Goal: Transaction & Acquisition: Purchase product/service

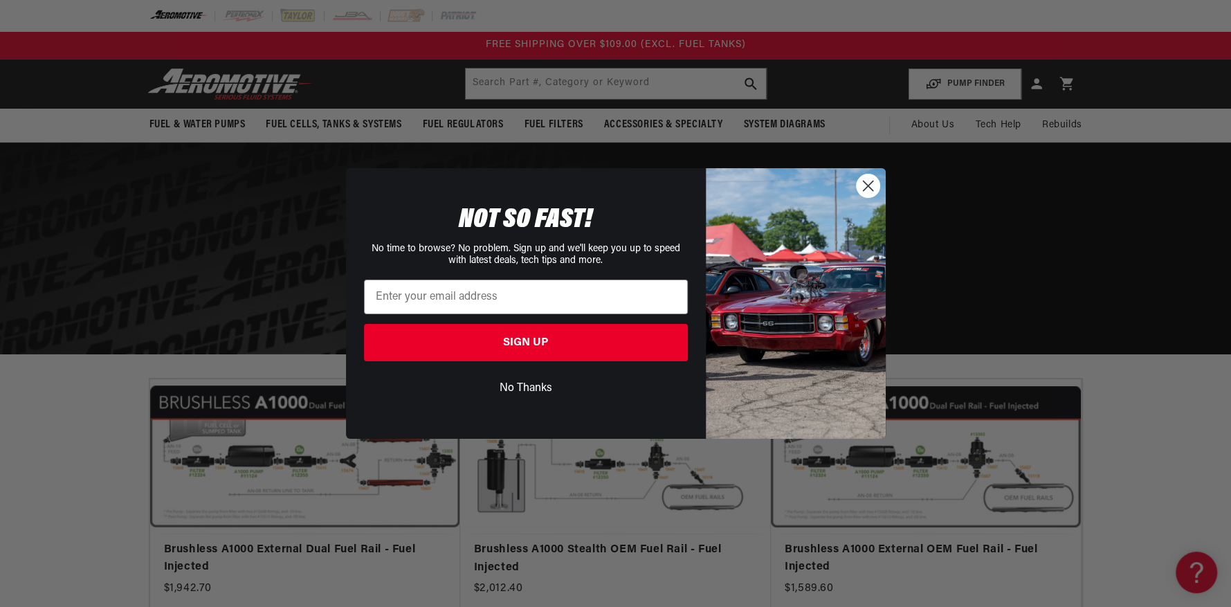
click at [873, 186] on circle "Close dialog" at bounding box center [867, 185] width 23 height 23
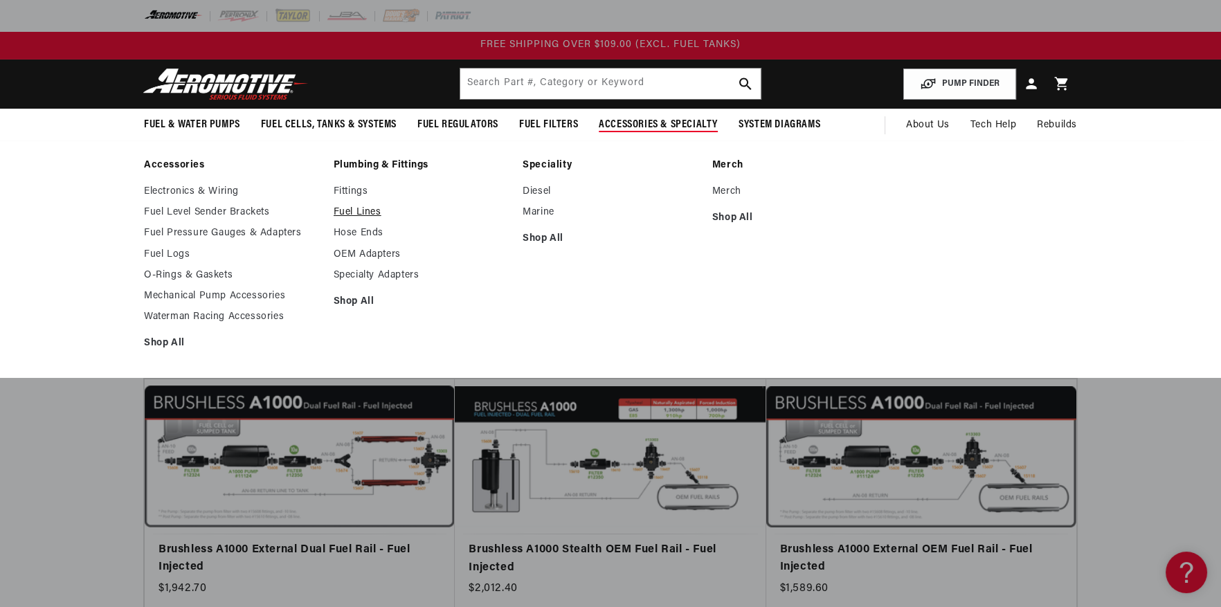
click at [345, 208] on link "Fuel Lines" at bounding box center [422, 212] width 176 height 12
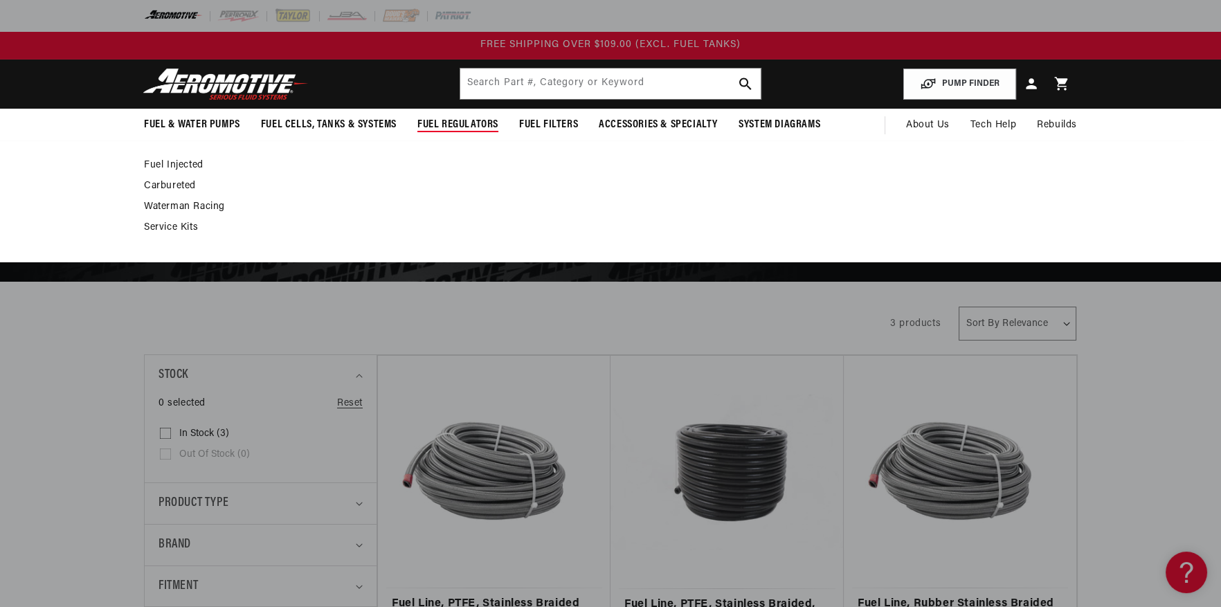
click at [178, 183] on link "Carbureted" at bounding box center [603, 186] width 919 height 12
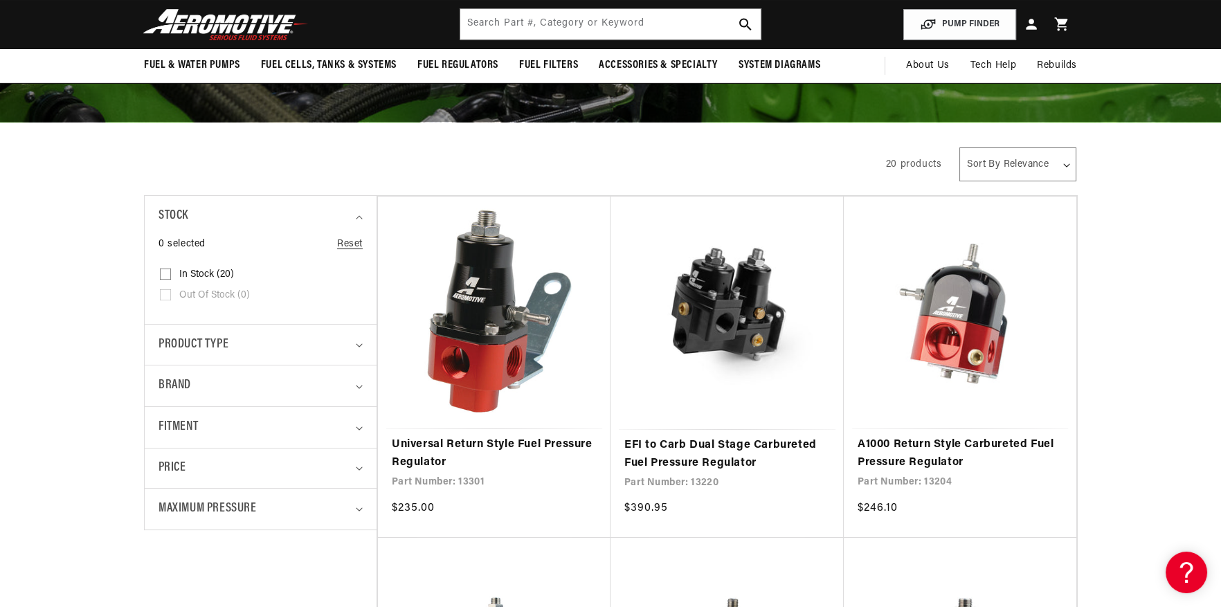
scroll to position [138, 0]
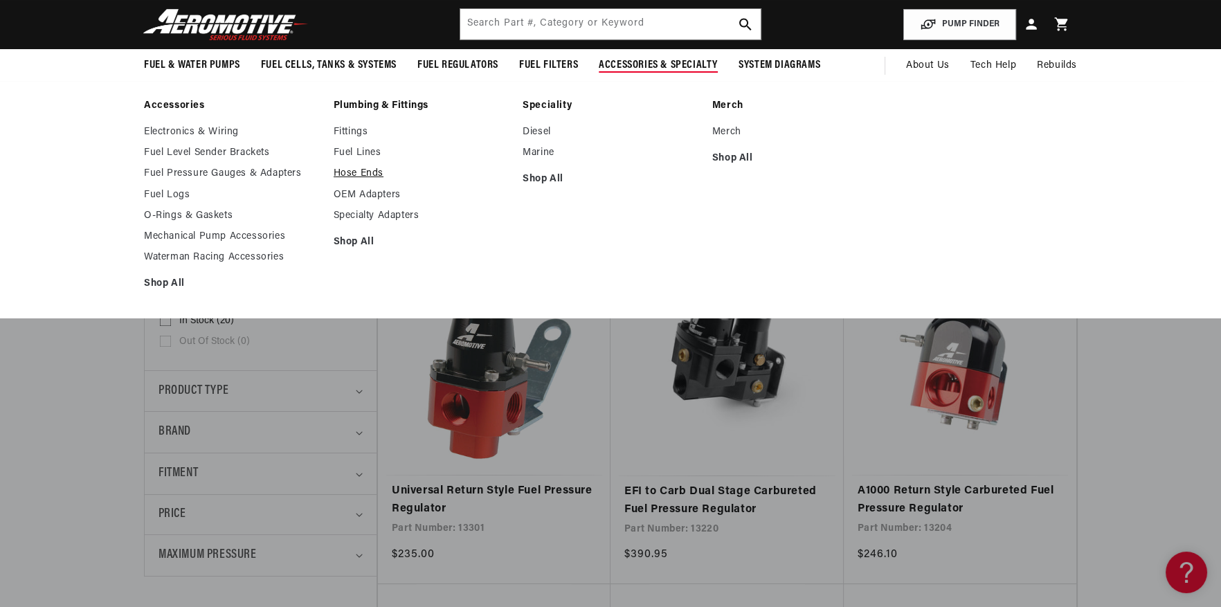
click at [363, 174] on link "Hose Ends" at bounding box center [422, 173] width 176 height 12
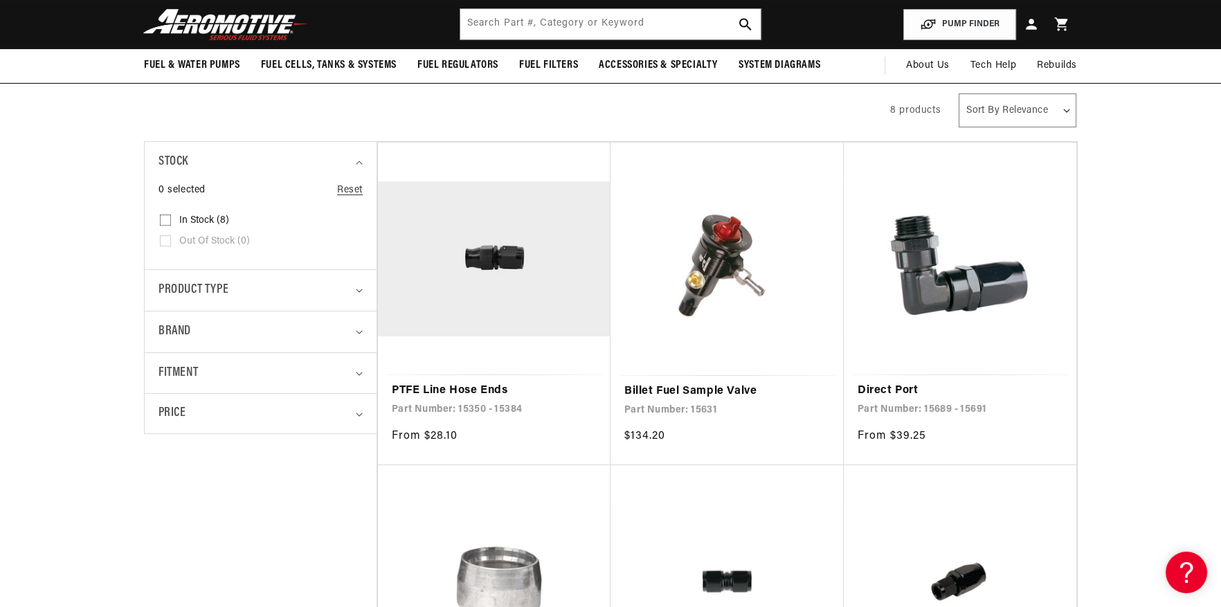
scroll to position [138, 0]
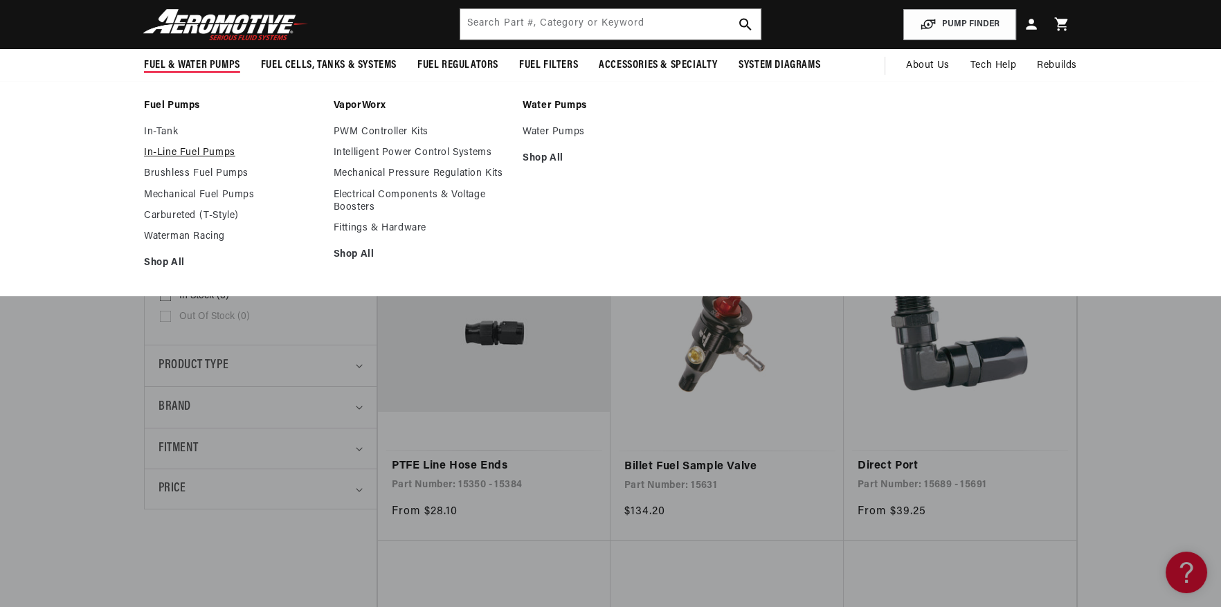
click at [173, 153] on link "In-Line Fuel Pumps" at bounding box center [232, 153] width 176 height 12
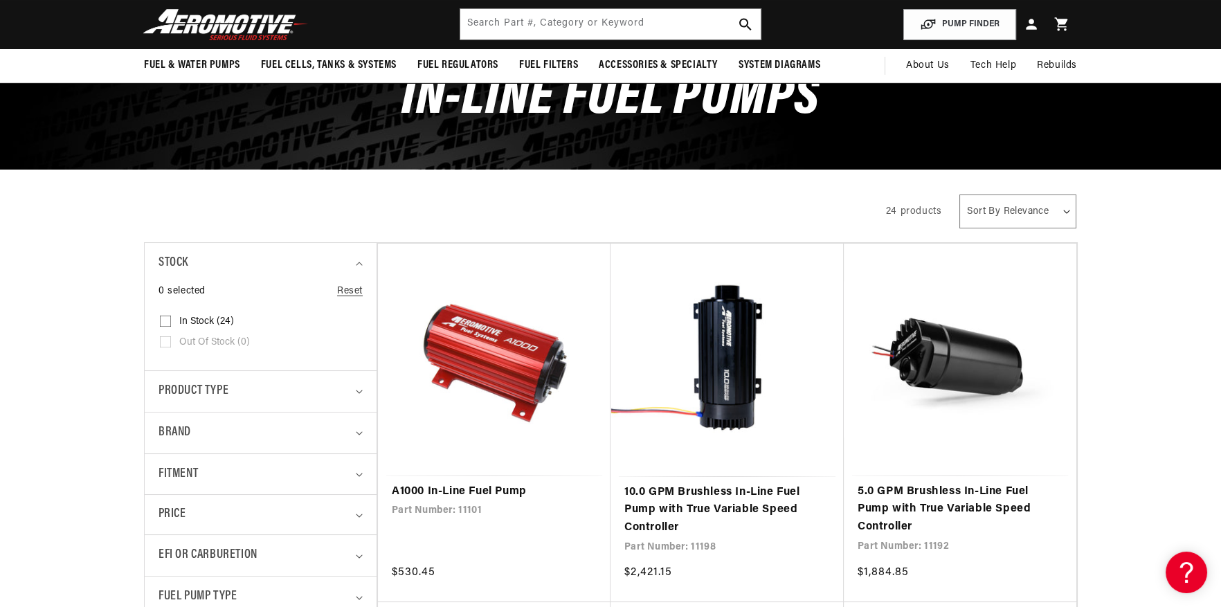
scroll to position [69, 0]
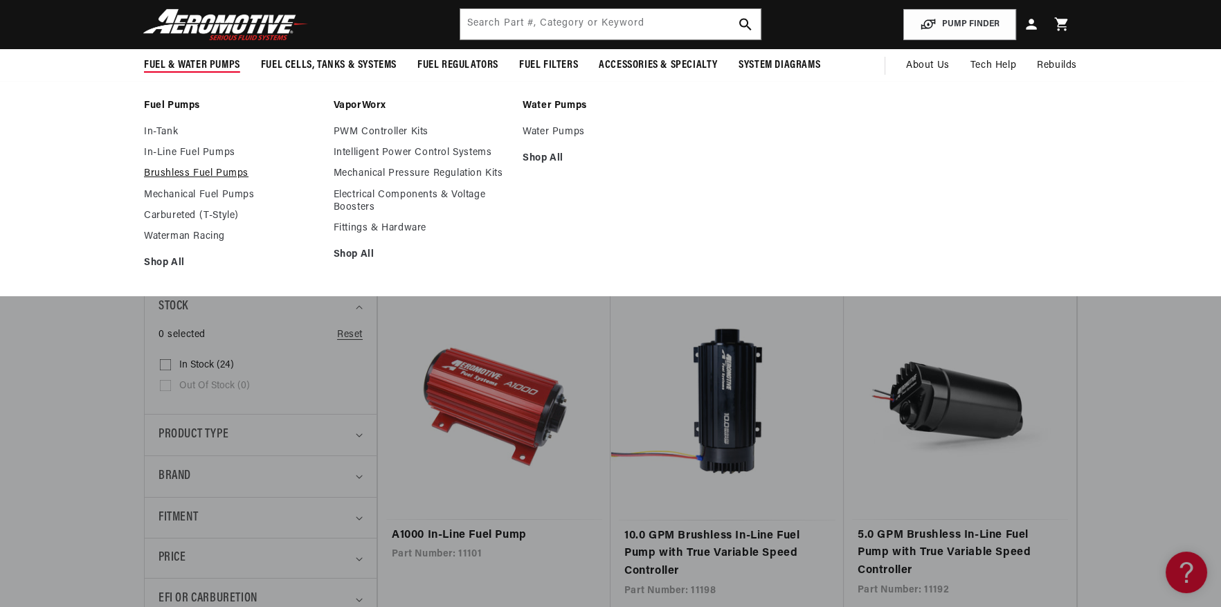
click at [199, 174] on link "Brushless Fuel Pumps" at bounding box center [232, 173] width 176 height 12
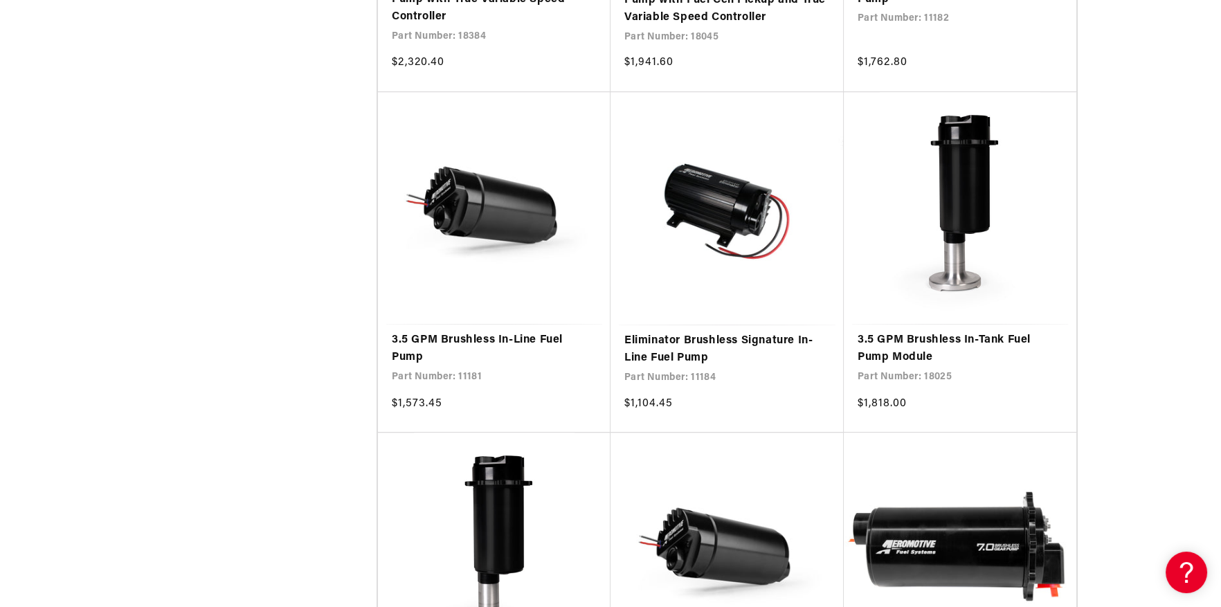
scroll to position [1730, 0]
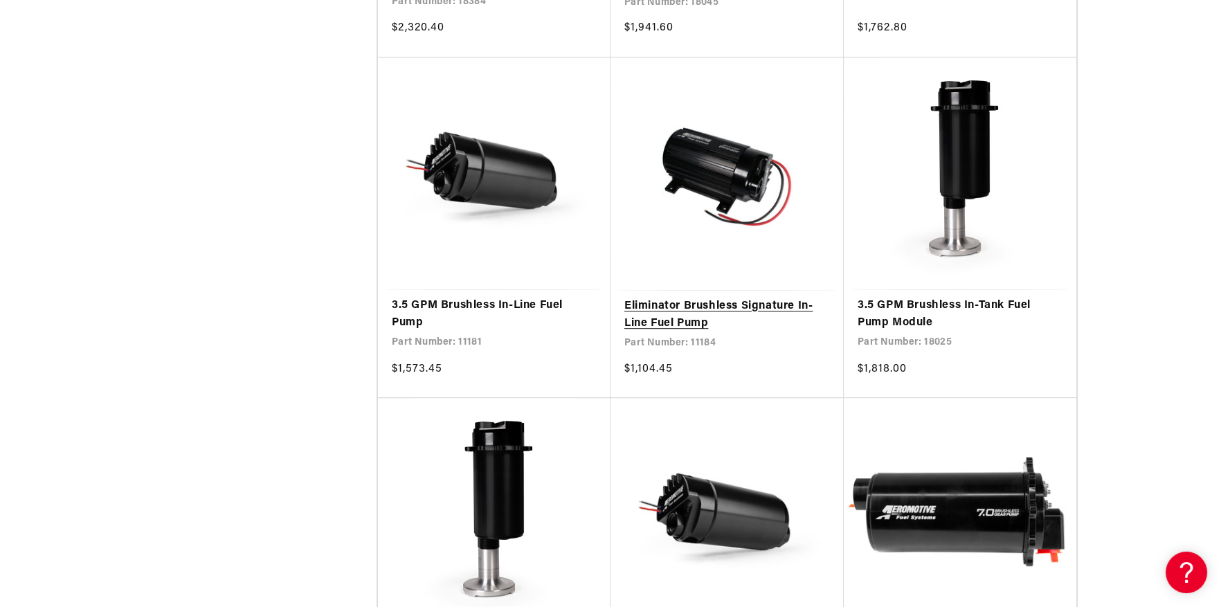
click at [699, 298] on link "Eliminator Brushless Signature In-Line Fuel Pump" at bounding box center [727, 315] width 206 height 35
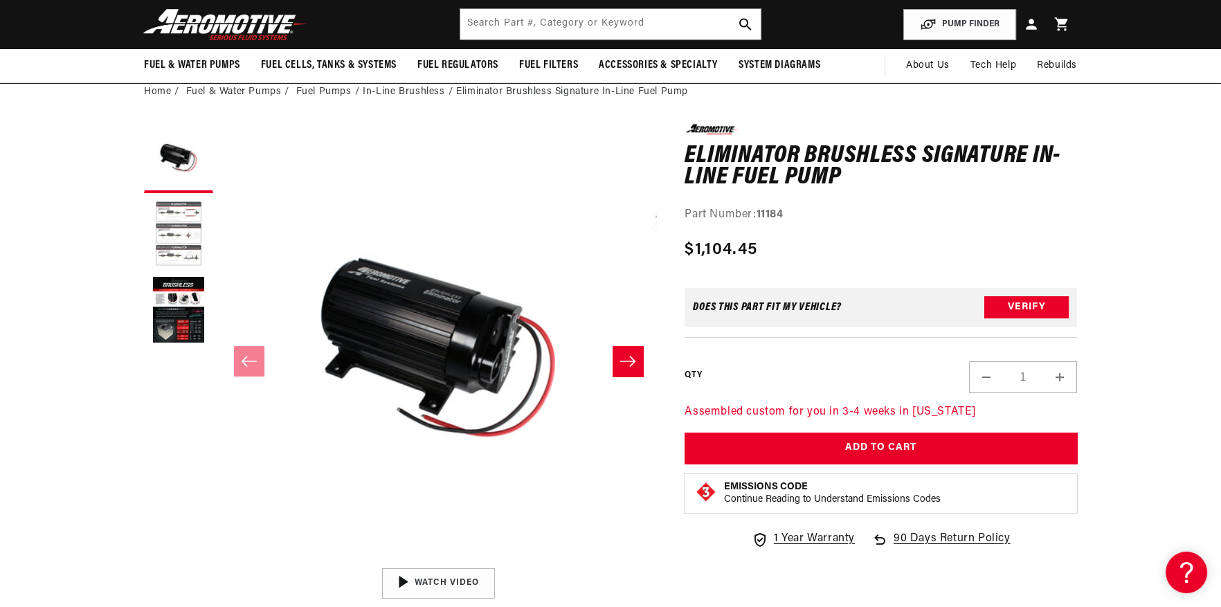
click at [182, 217] on button "Load image 2 in gallery view" at bounding box center [178, 234] width 69 height 69
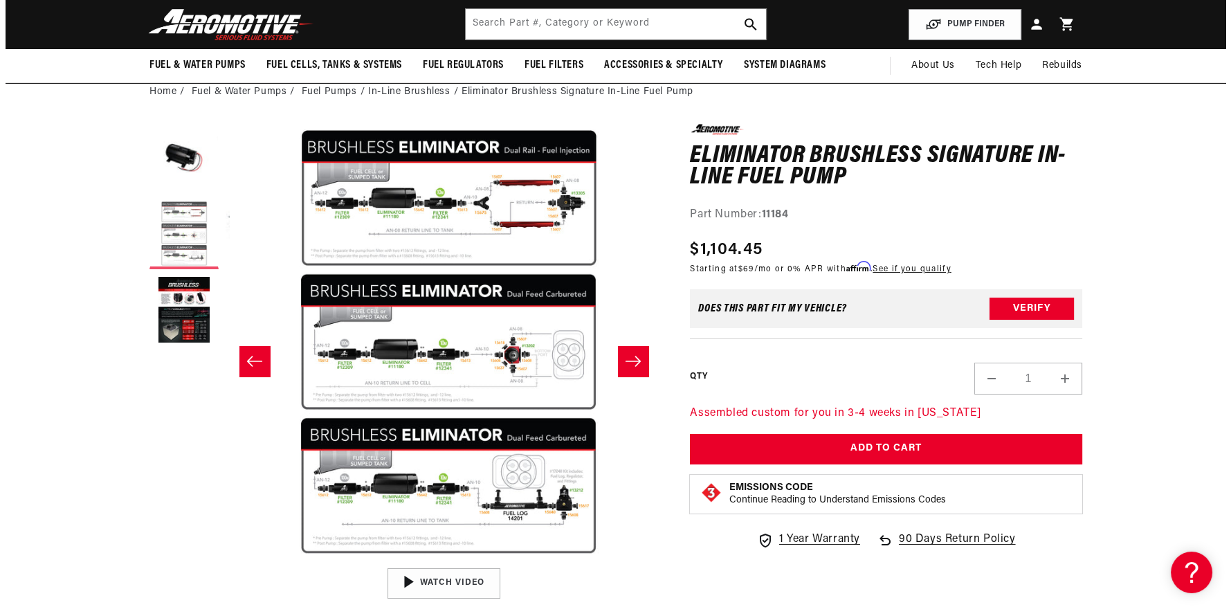
scroll to position [0, 437]
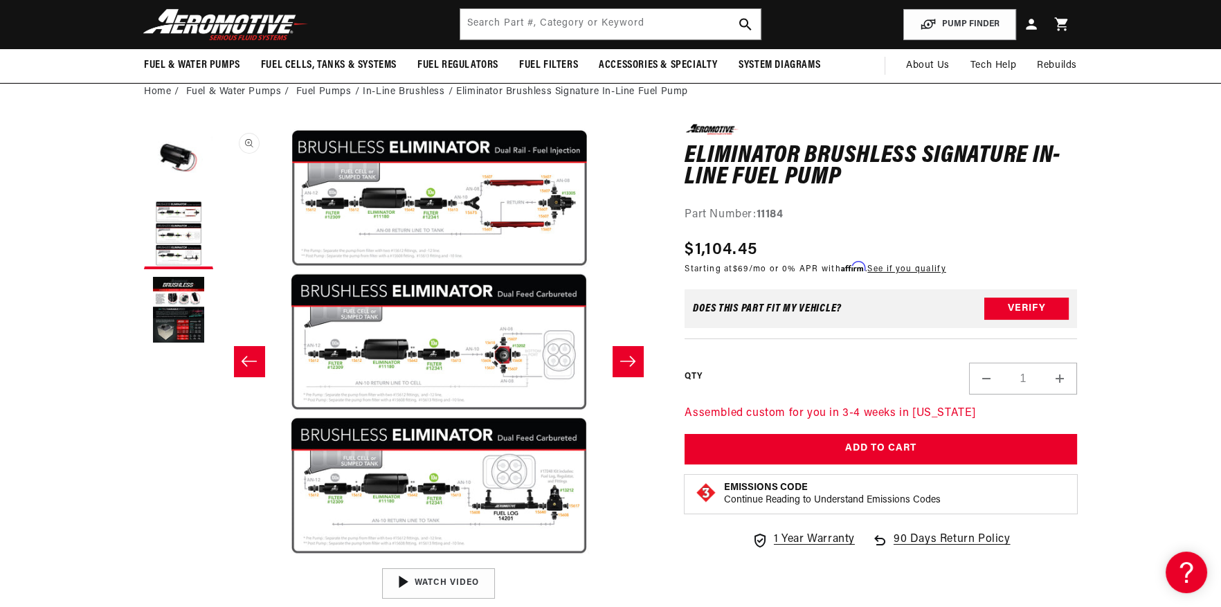
click at [220, 561] on button "Open media 2 in modal" at bounding box center [220, 561] width 0 height 0
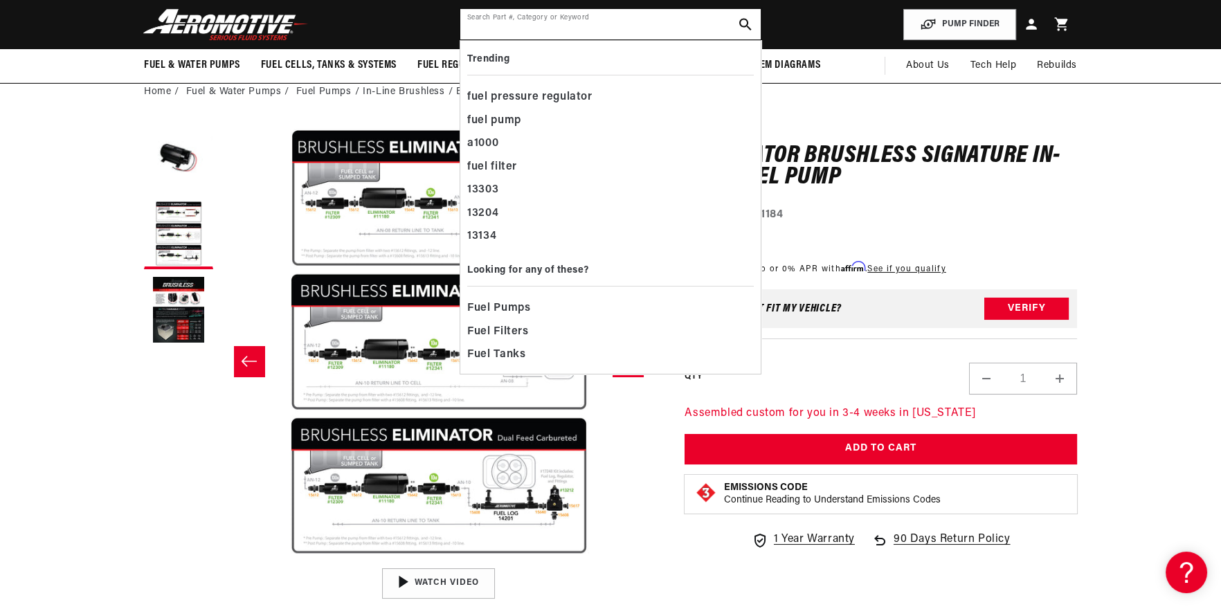
click at [631, 22] on input "text" at bounding box center [610, 24] width 300 height 30
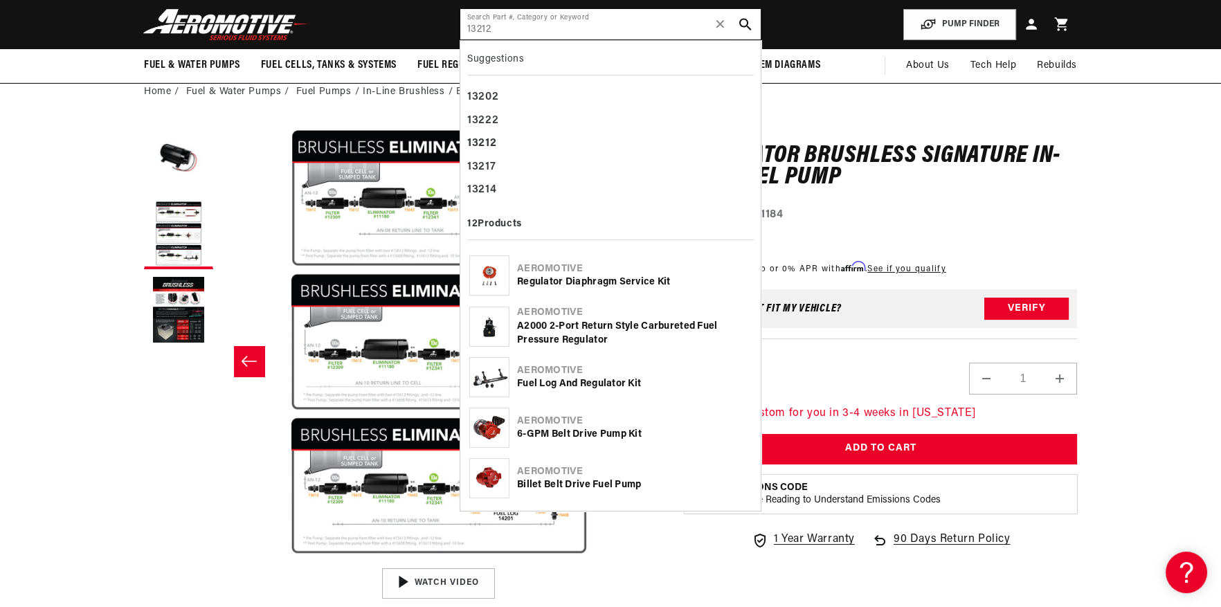
type input "13212"
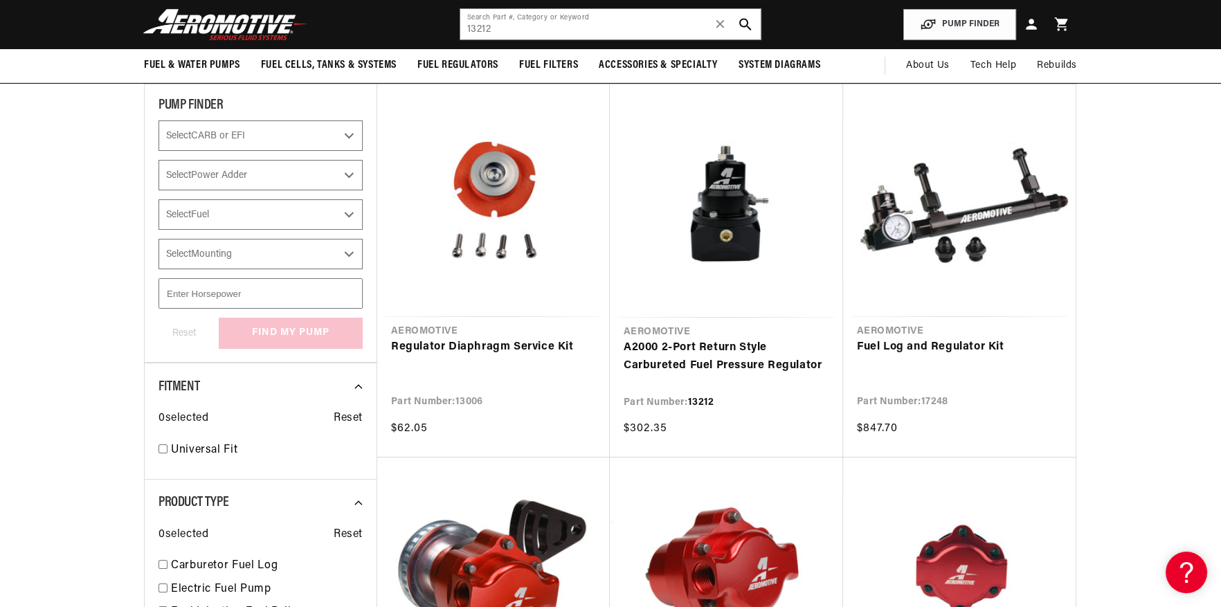
scroll to position [138, 0]
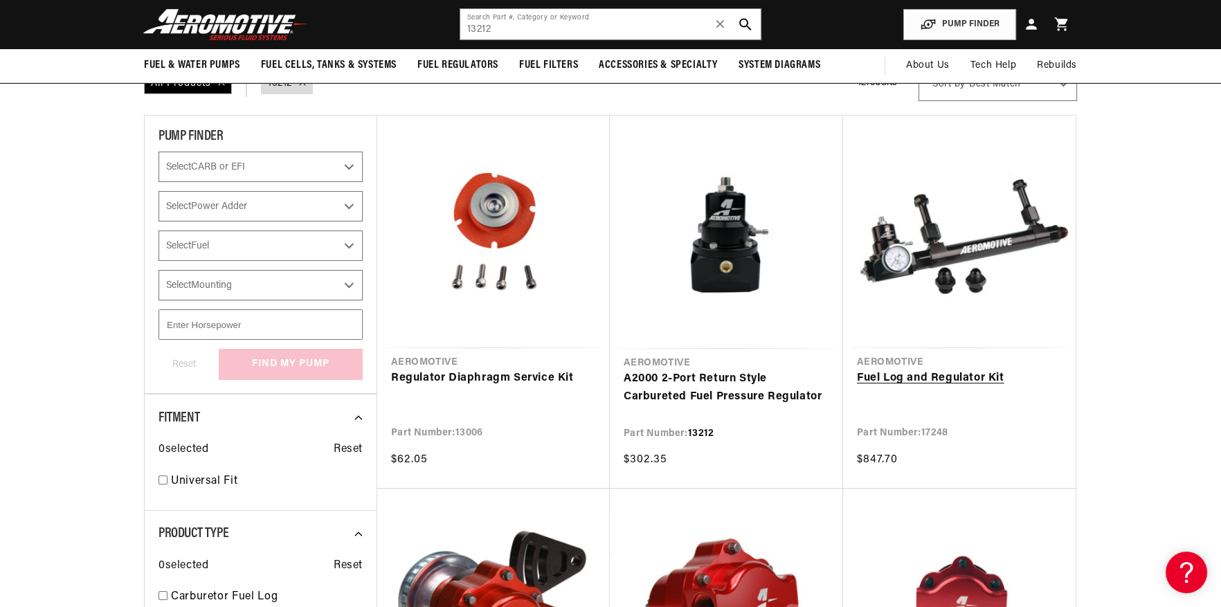
click at [976, 370] on link "Fuel Log and Regulator Kit" at bounding box center [959, 379] width 205 height 18
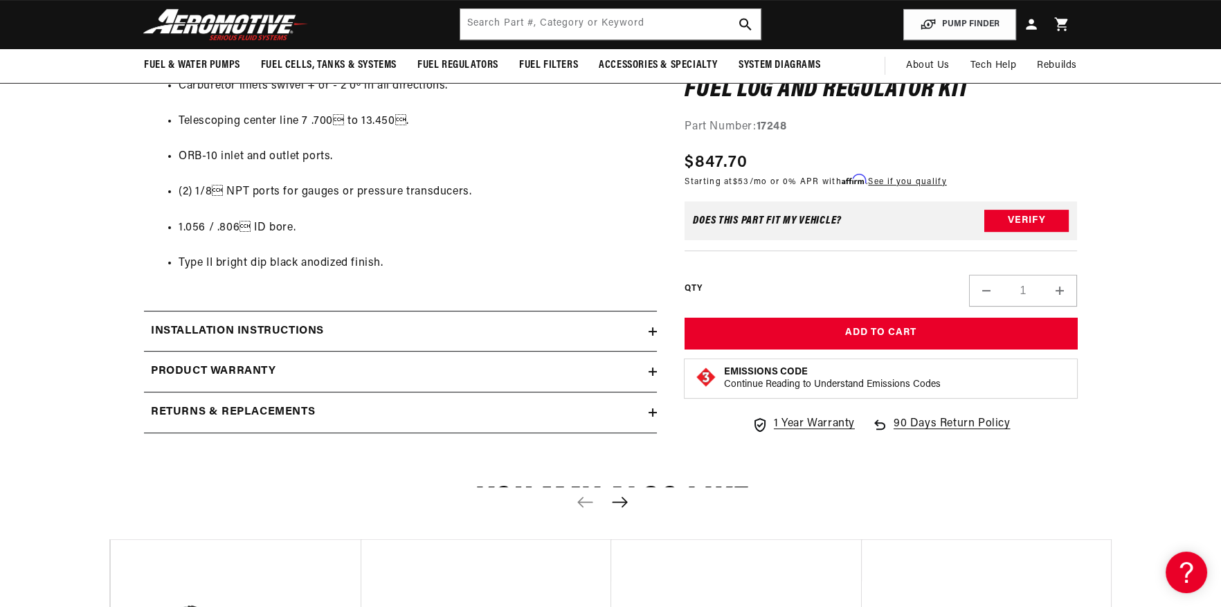
scroll to position [900, 0]
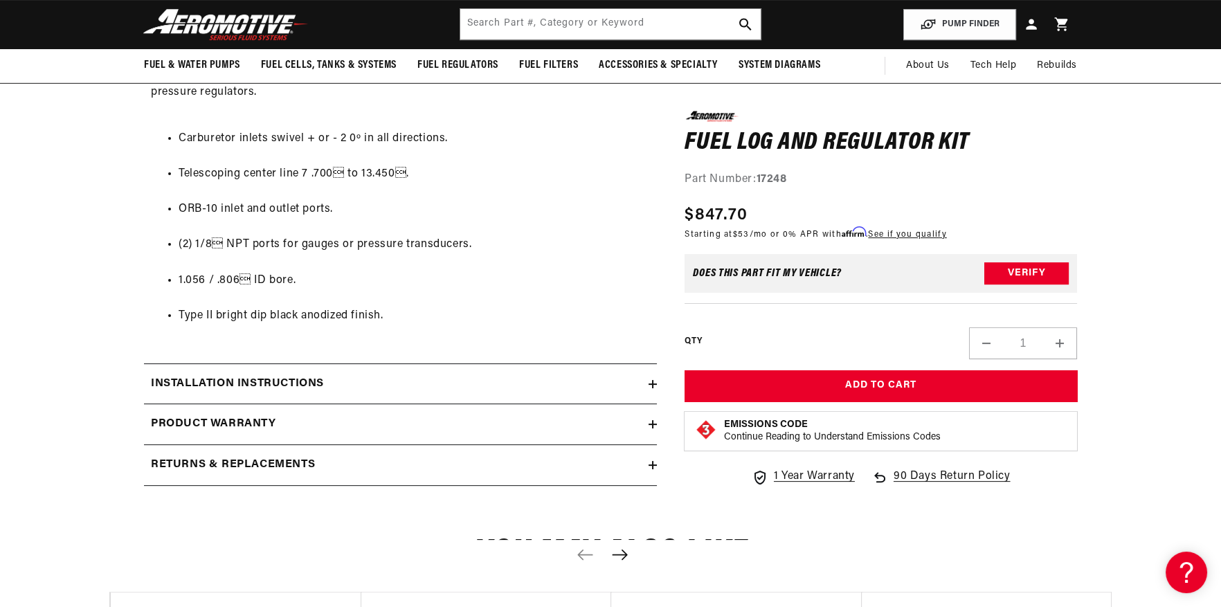
click at [321, 379] on h2 "Installation Instructions" at bounding box center [237, 384] width 173 height 18
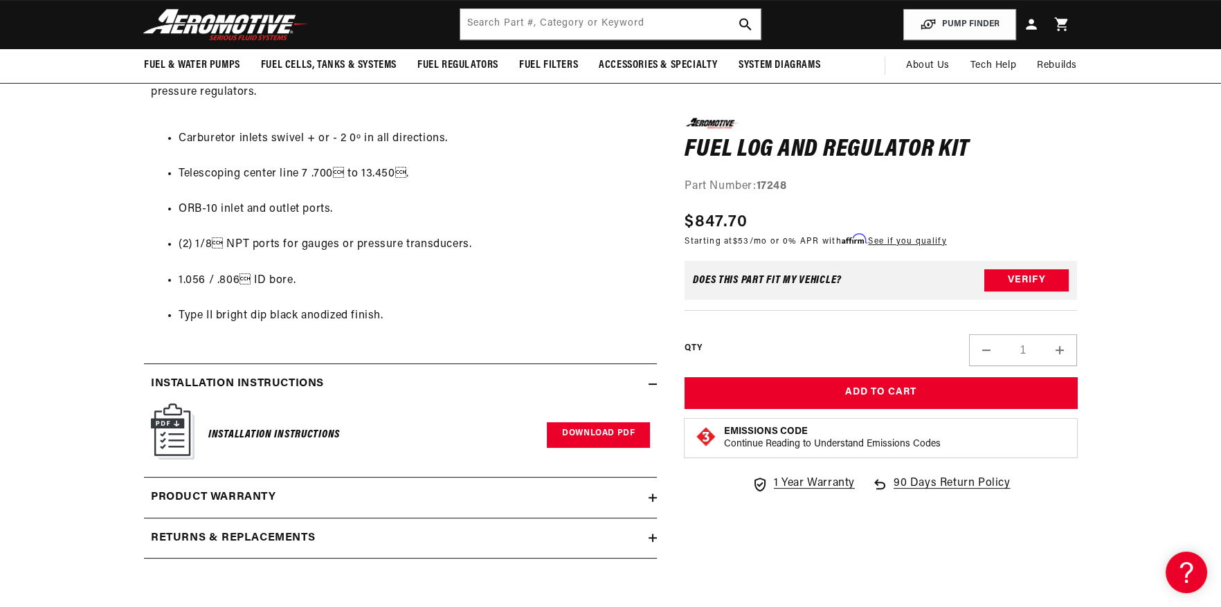
click at [615, 433] on link "Download PDF" at bounding box center [598, 435] width 103 height 26
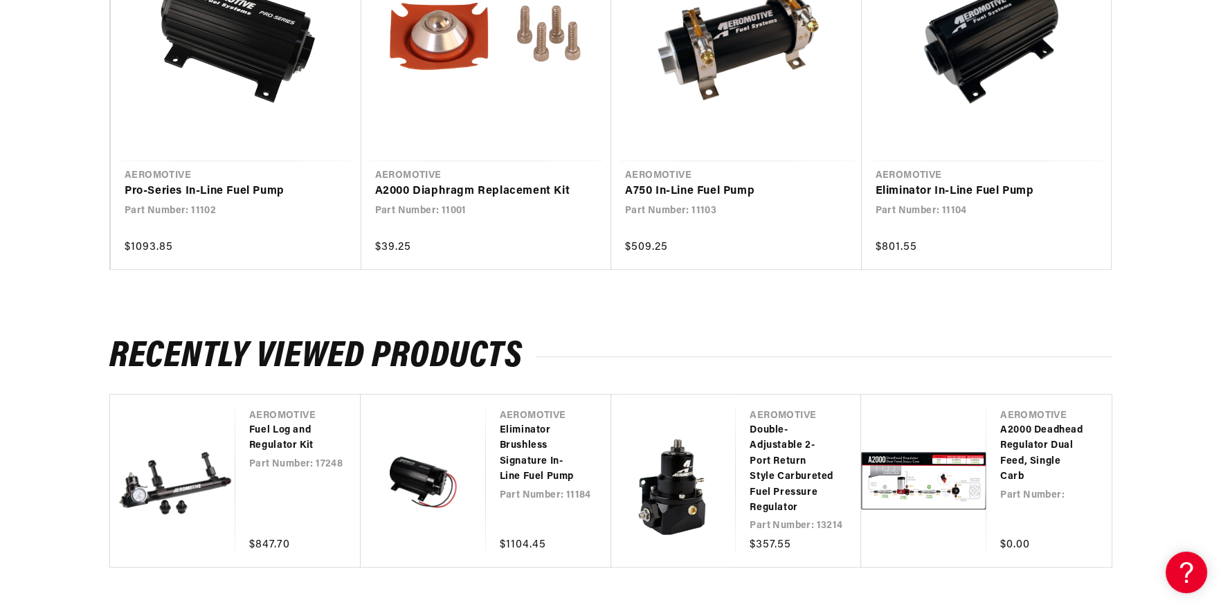
scroll to position [1868, 0]
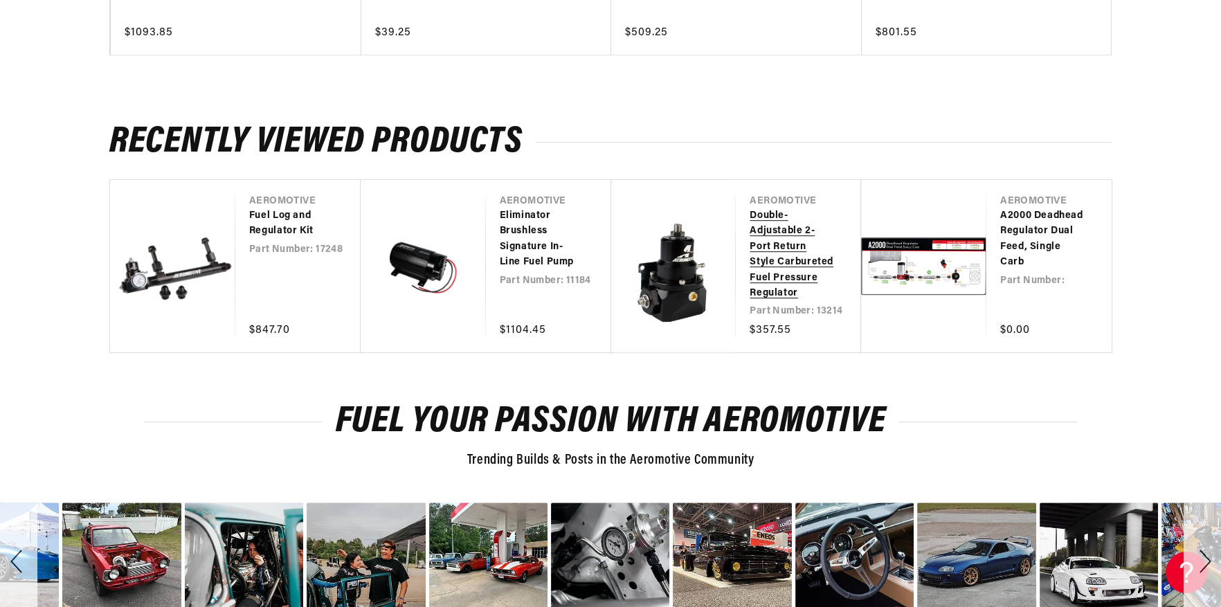
click at [775, 266] on link "Double-Adjustable 2-Port Return Style Carbureted Fuel Pressure Regulator" at bounding box center [791, 254] width 84 height 93
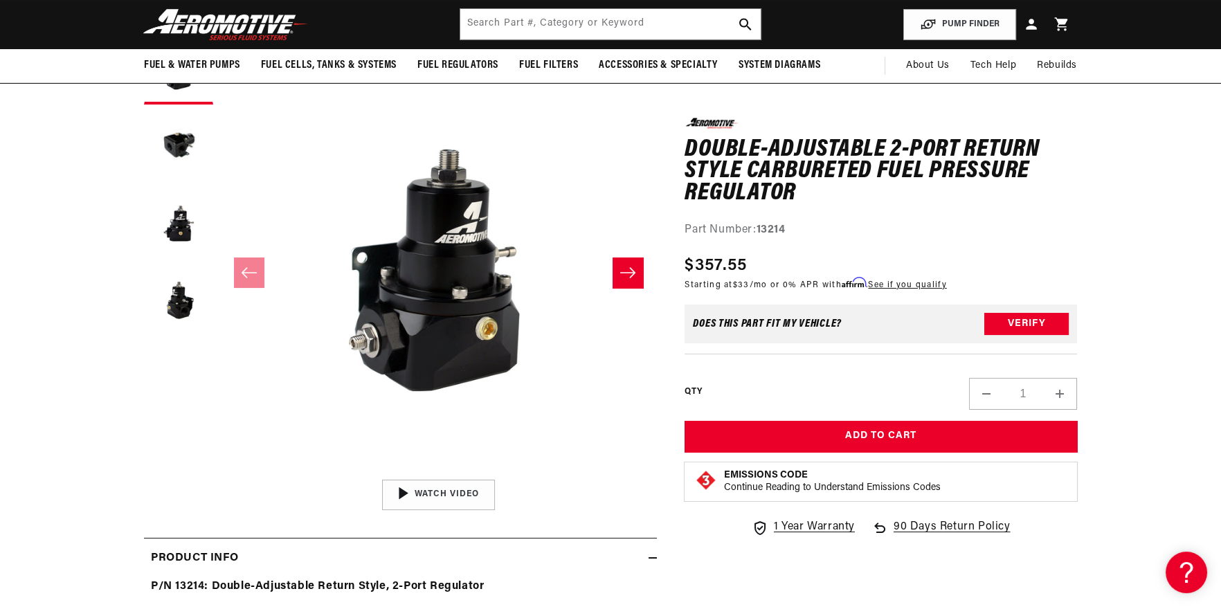
scroll to position [69, 0]
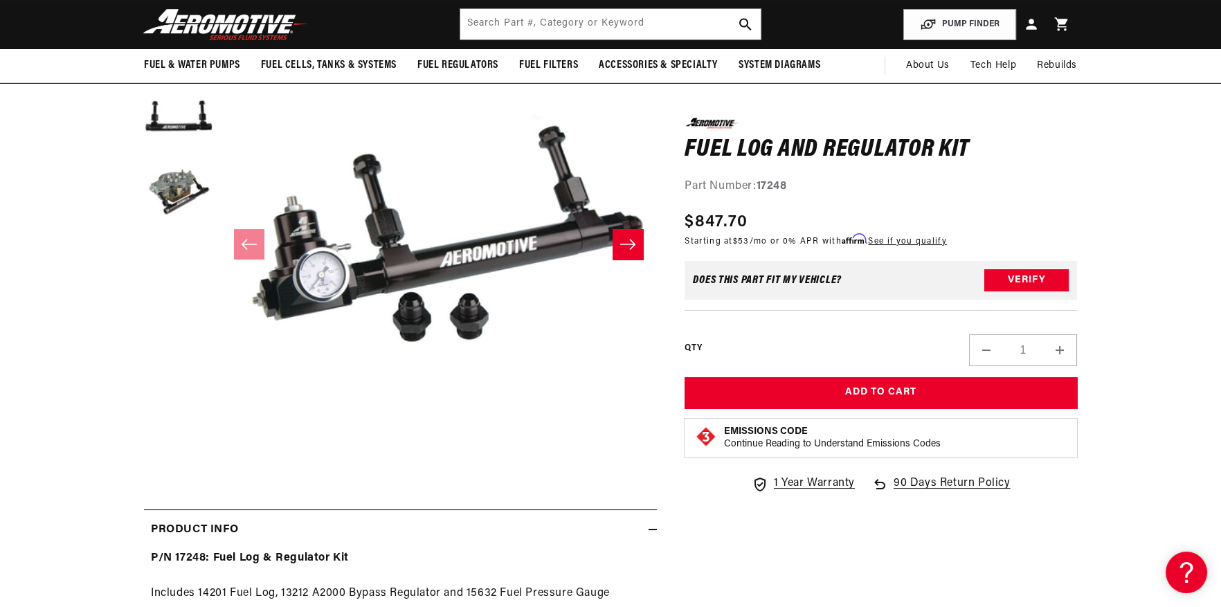
scroll to position [152, 0]
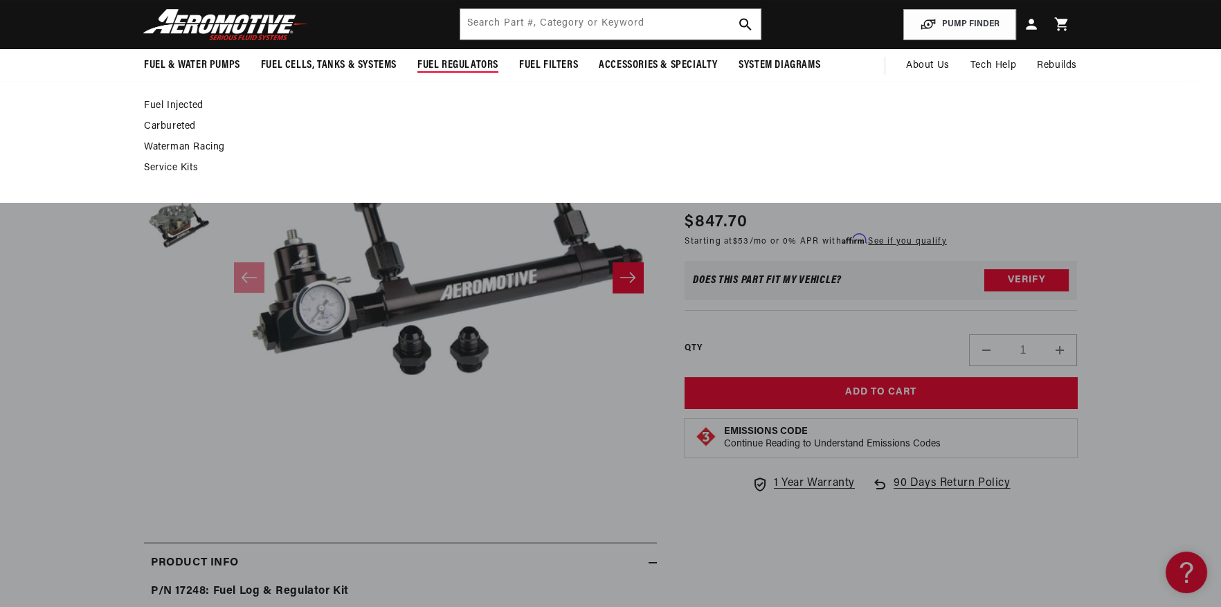
click at [168, 122] on link "Carbureted" at bounding box center [603, 126] width 919 height 12
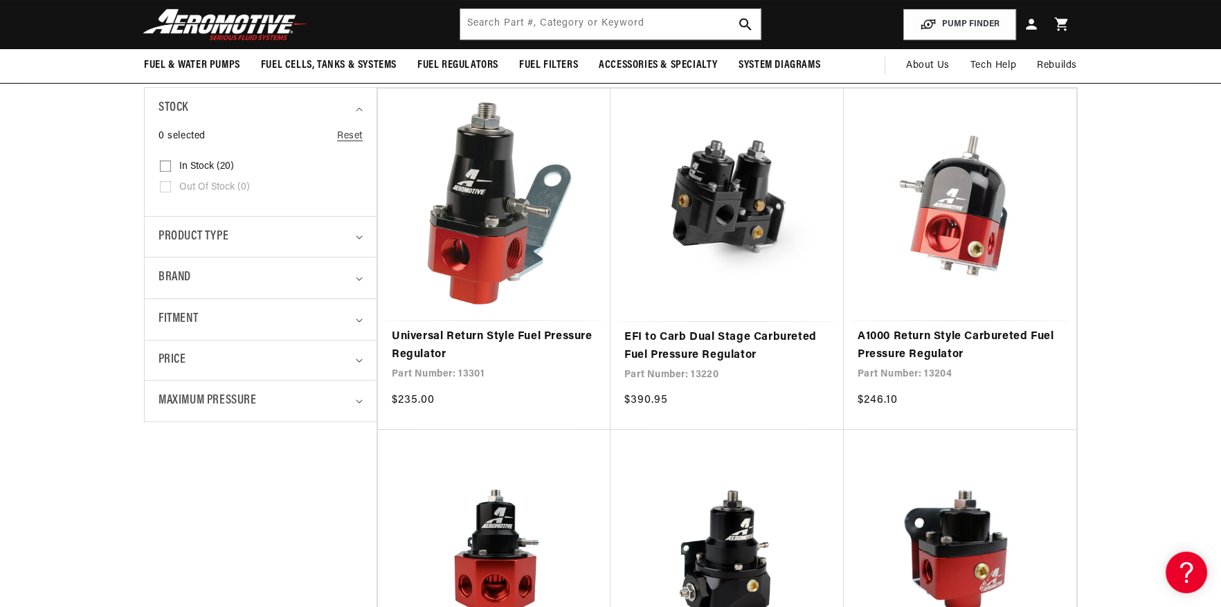
scroll to position [276, 0]
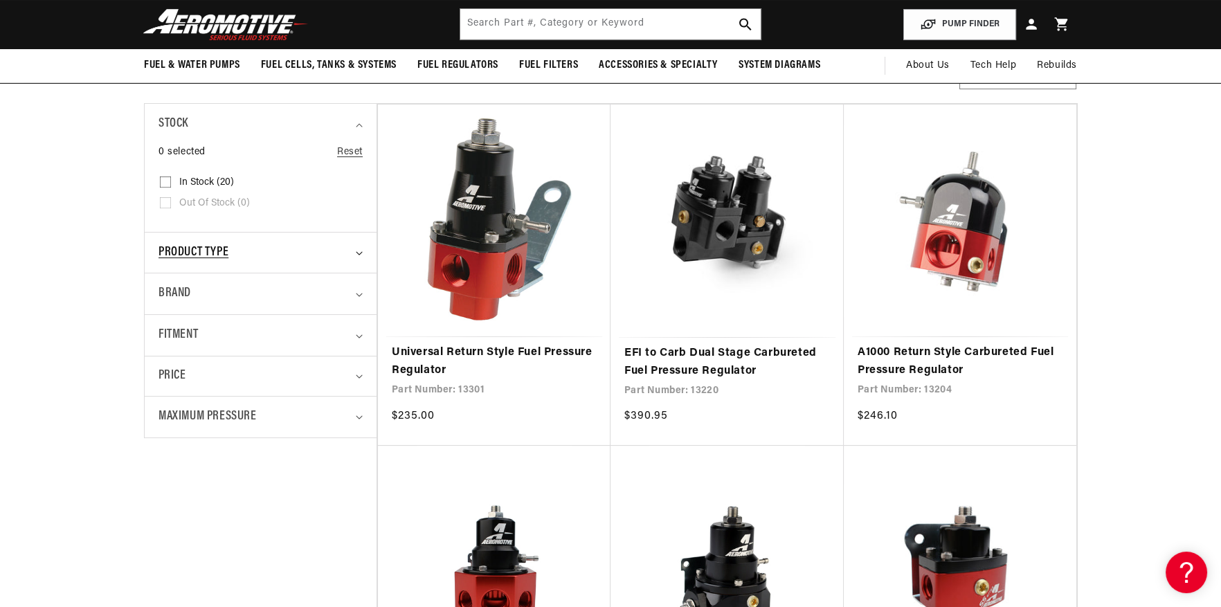
click at [231, 256] on div "Product type" at bounding box center [254, 253] width 192 height 20
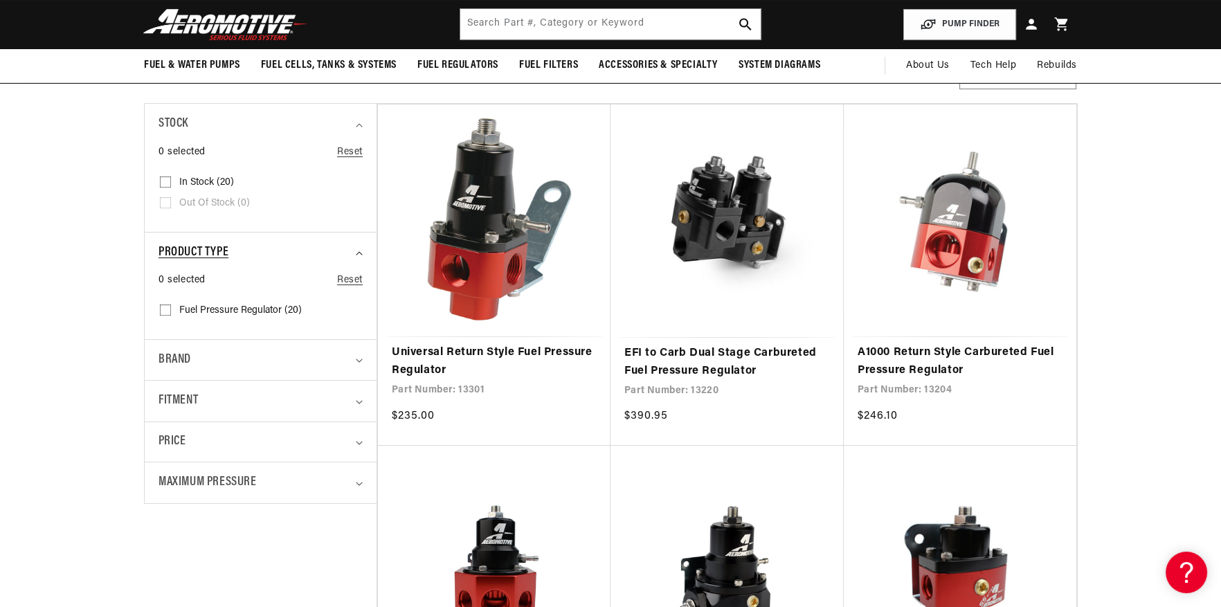
click at [231, 256] on div "Product type" at bounding box center [254, 253] width 192 height 20
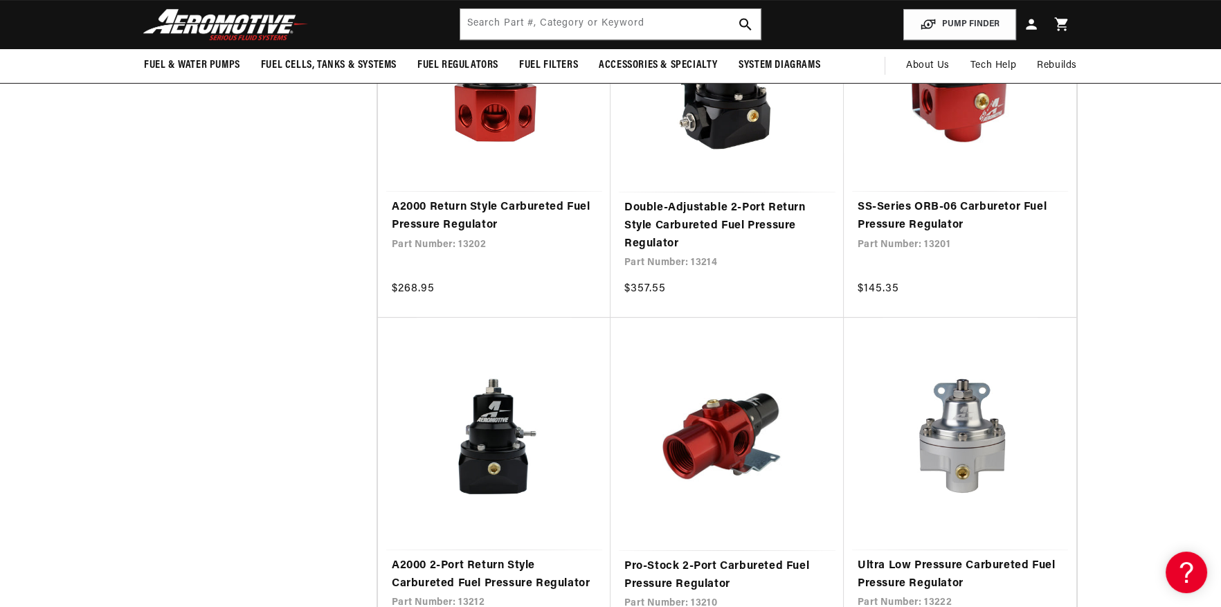
scroll to position [691, 0]
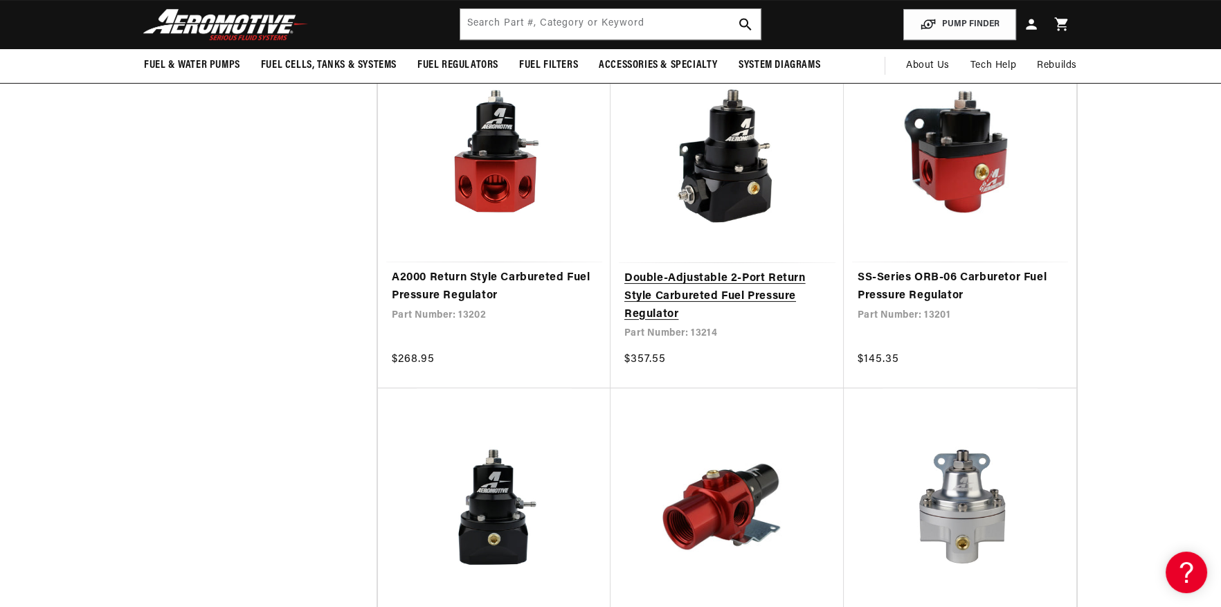
click at [746, 291] on link "Double-Adjustable 2-Port Return Style Carbureted Fuel Pressure Regulator" at bounding box center [727, 296] width 206 height 53
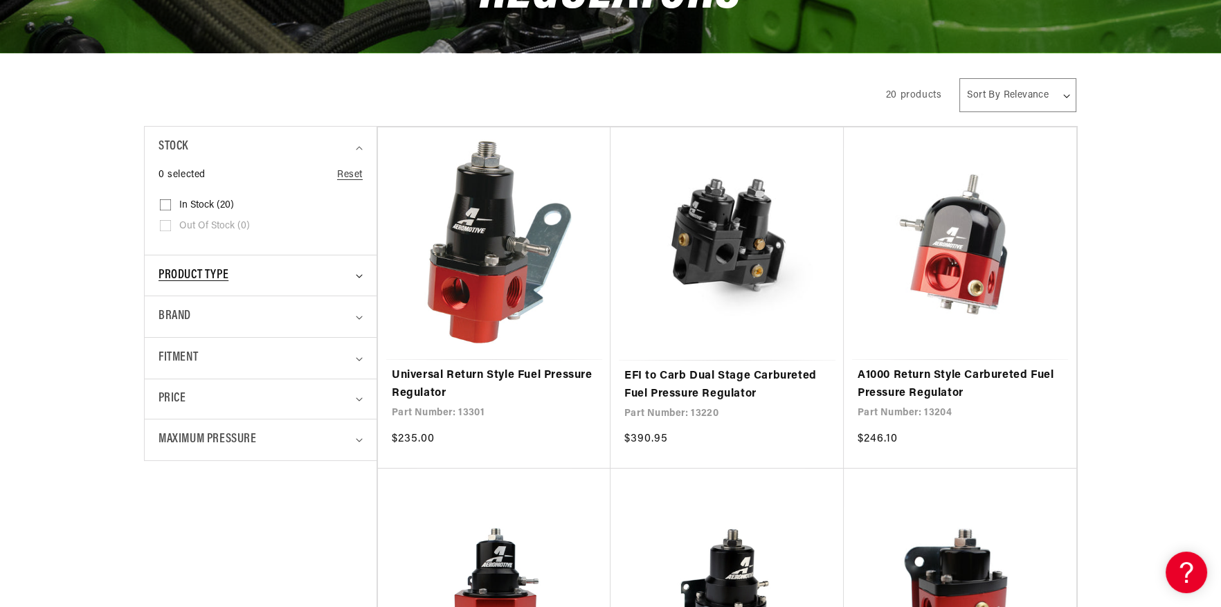
scroll to position [264, 0]
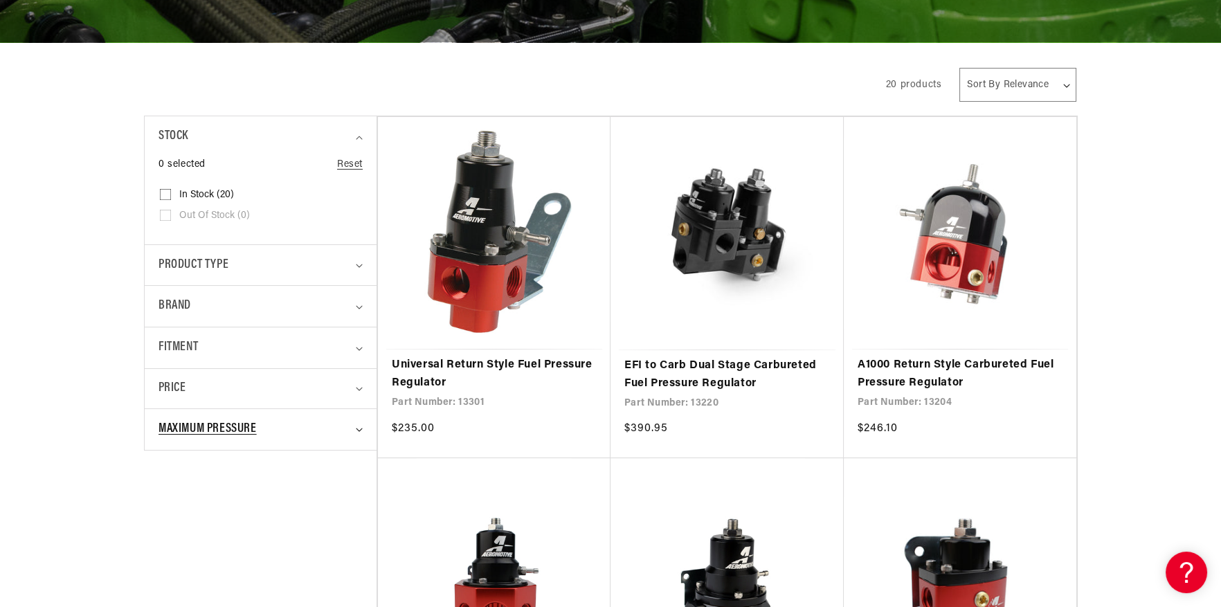
click at [219, 421] on span "Maximum Pressure" at bounding box center [207, 429] width 98 height 20
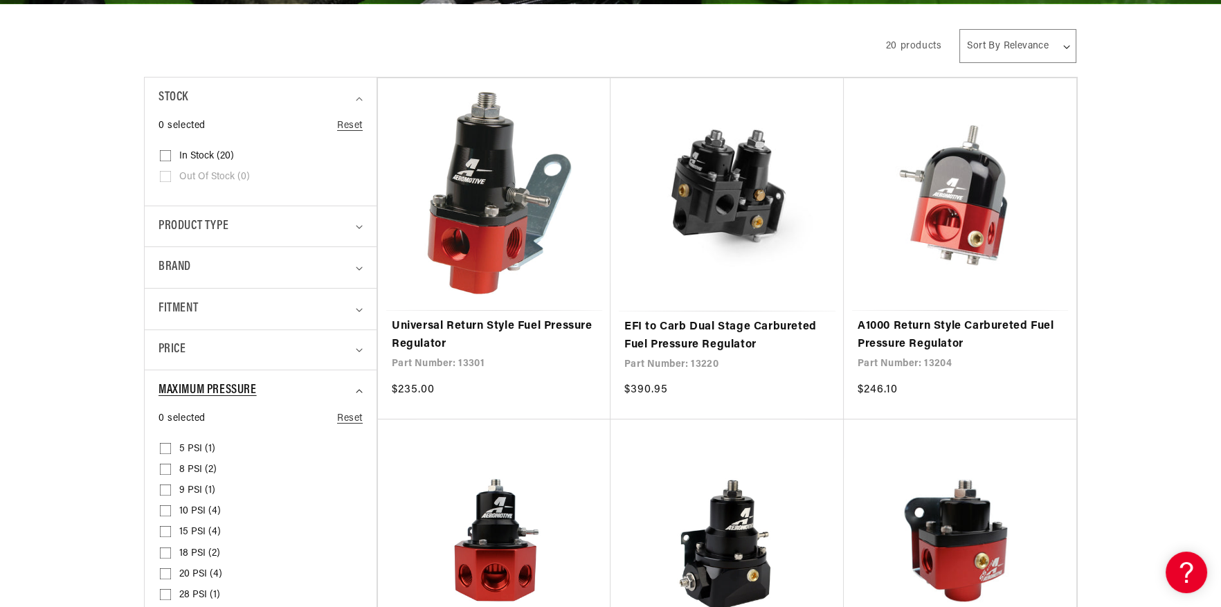
scroll to position [333, 0]
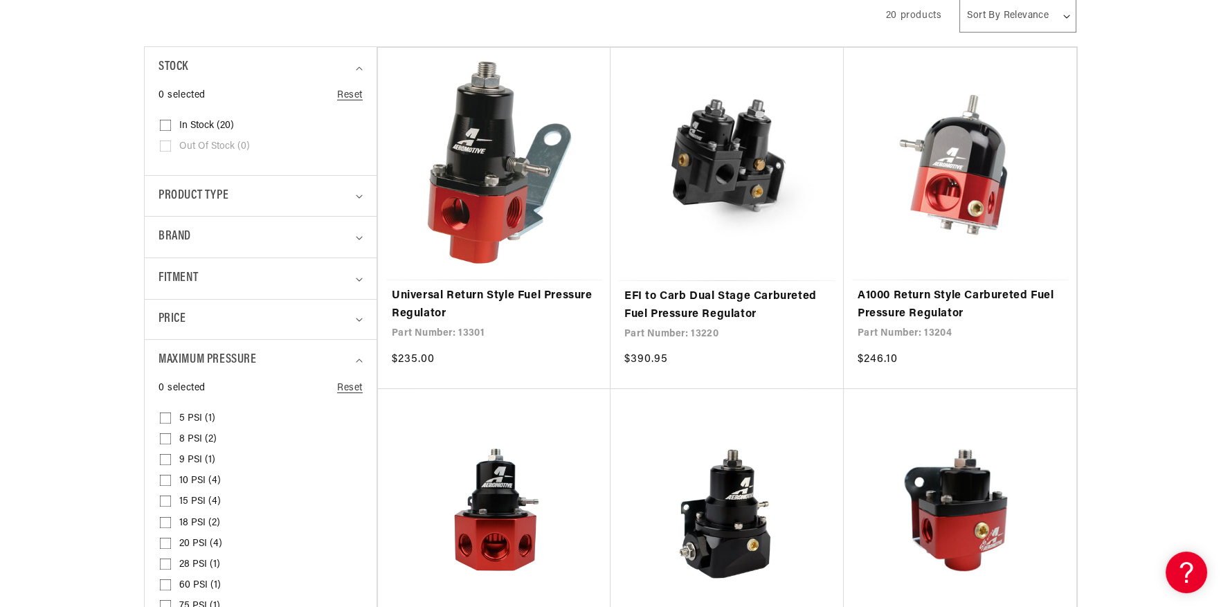
click at [198, 479] on span "10 PSI (4)" at bounding box center [200, 481] width 42 height 12
click at [171, 479] on input "10 PSI (4) 10 PSI (4 products)" at bounding box center [165, 482] width 11 height 11
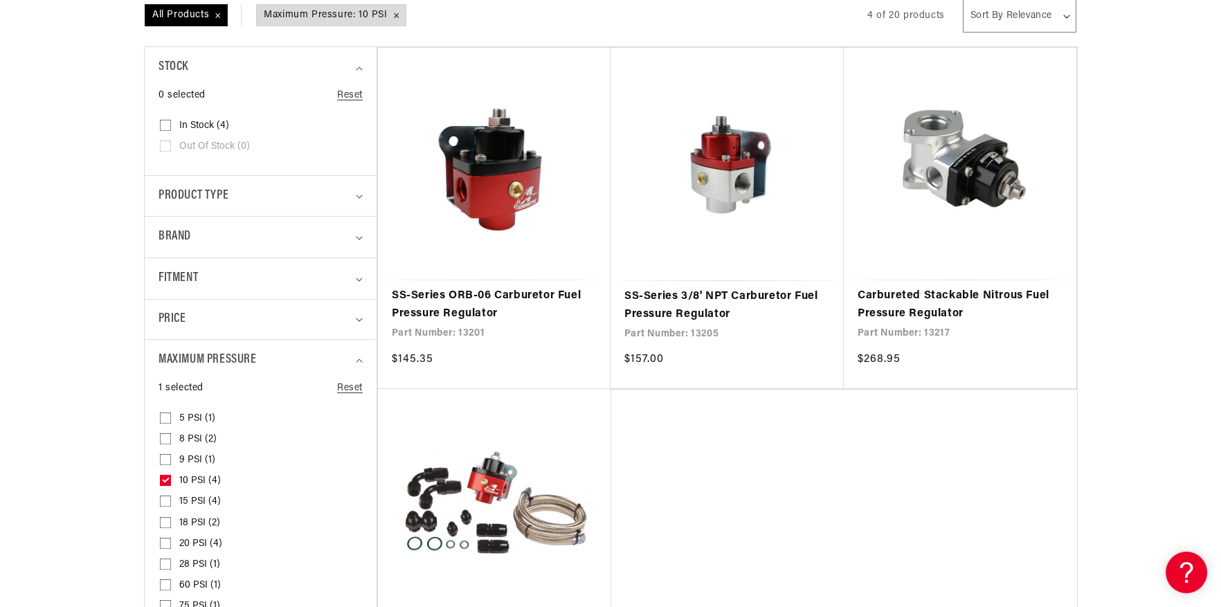
click at [178, 480] on label "10 PSI (4) 10 PSI (4 products)" at bounding box center [256, 481] width 193 height 21
click at [171, 480] on input "10 PSI (4) 10 PSI (4 products)" at bounding box center [165, 482] width 11 height 11
checkbox input "false"
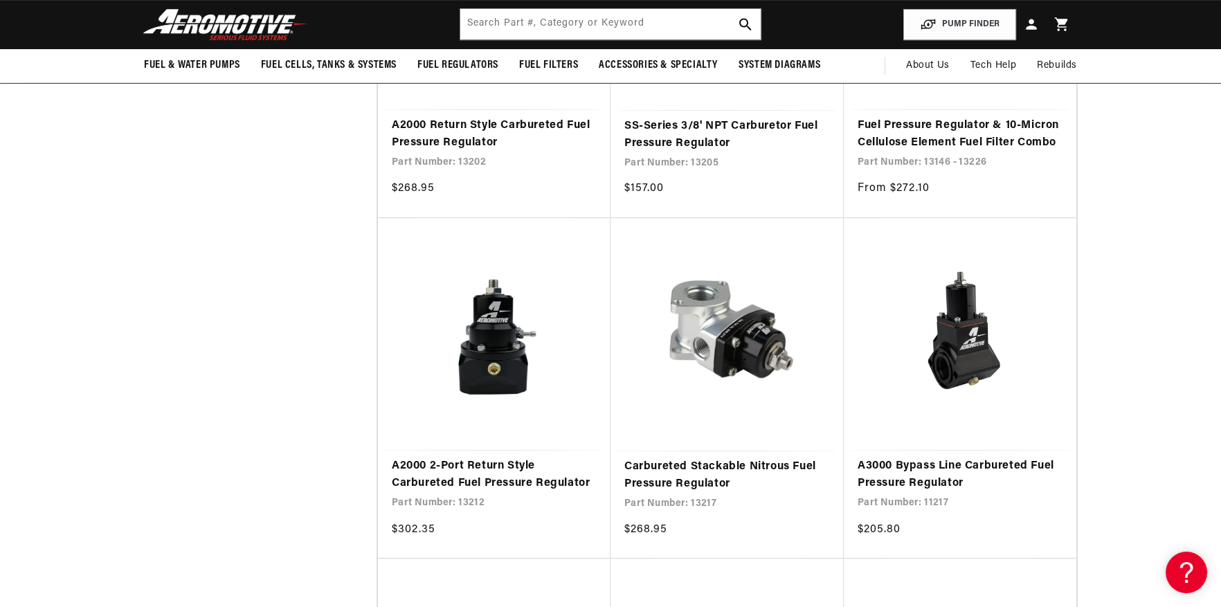
scroll to position [1163, 0]
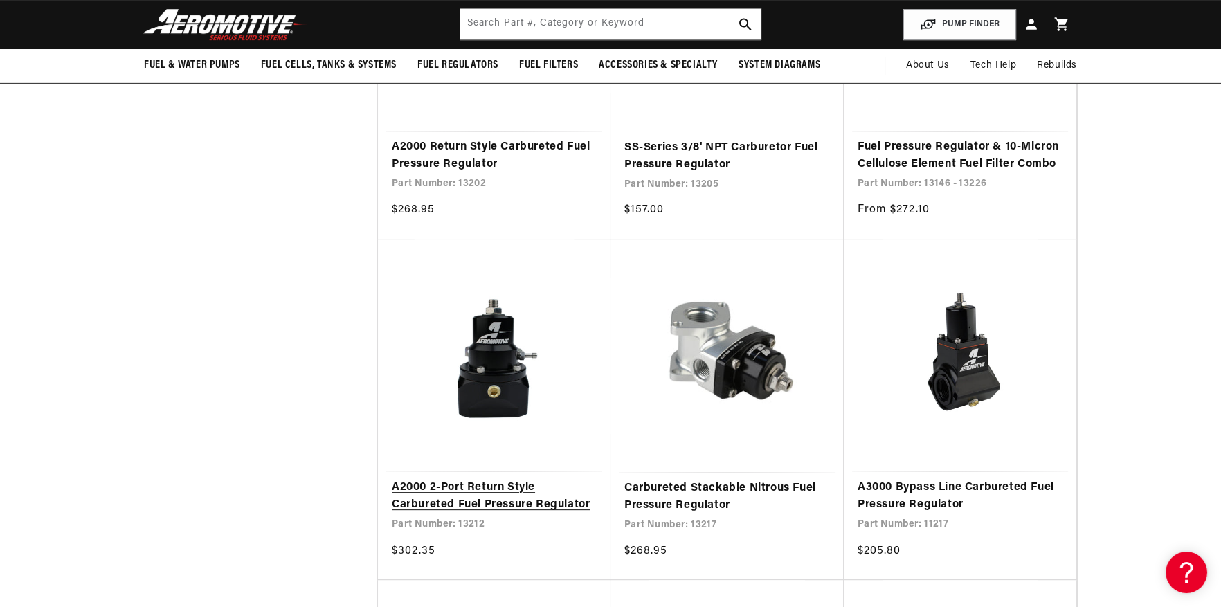
click at [516, 506] on link "A2000 2-Port Return Style Carbureted Fuel Pressure Regulator" at bounding box center [494, 496] width 205 height 35
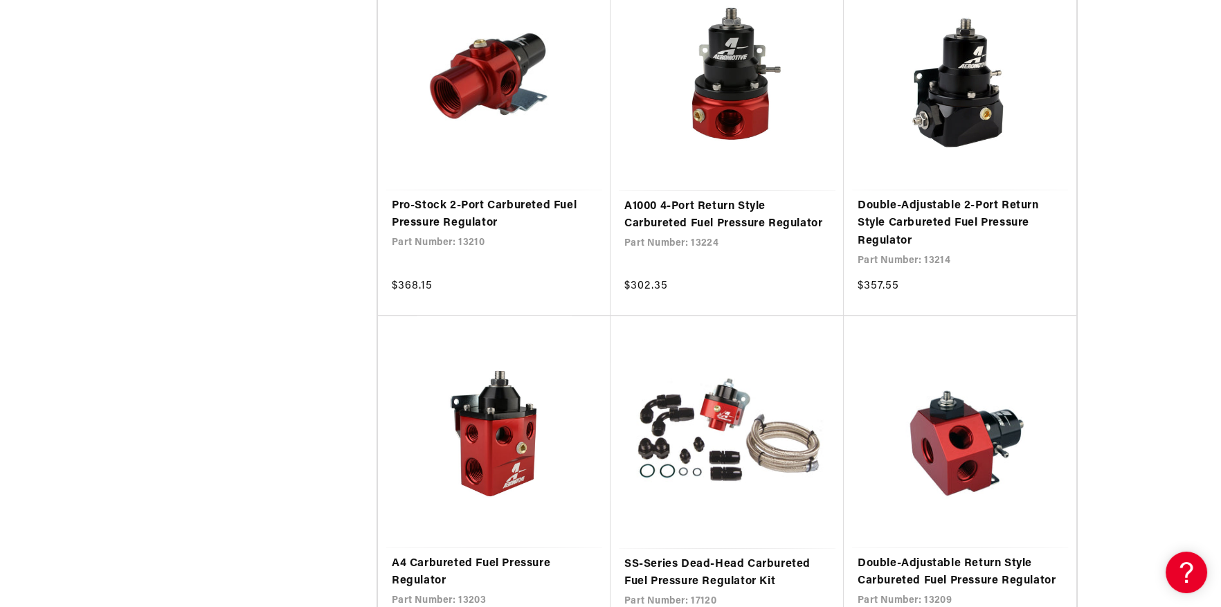
scroll to position [1786, 0]
click at [965, 224] on link "Double-Adjustable 2-Port Return Style Carbureted Fuel Pressure Regulator" at bounding box center [959, 223] width 205 height 53
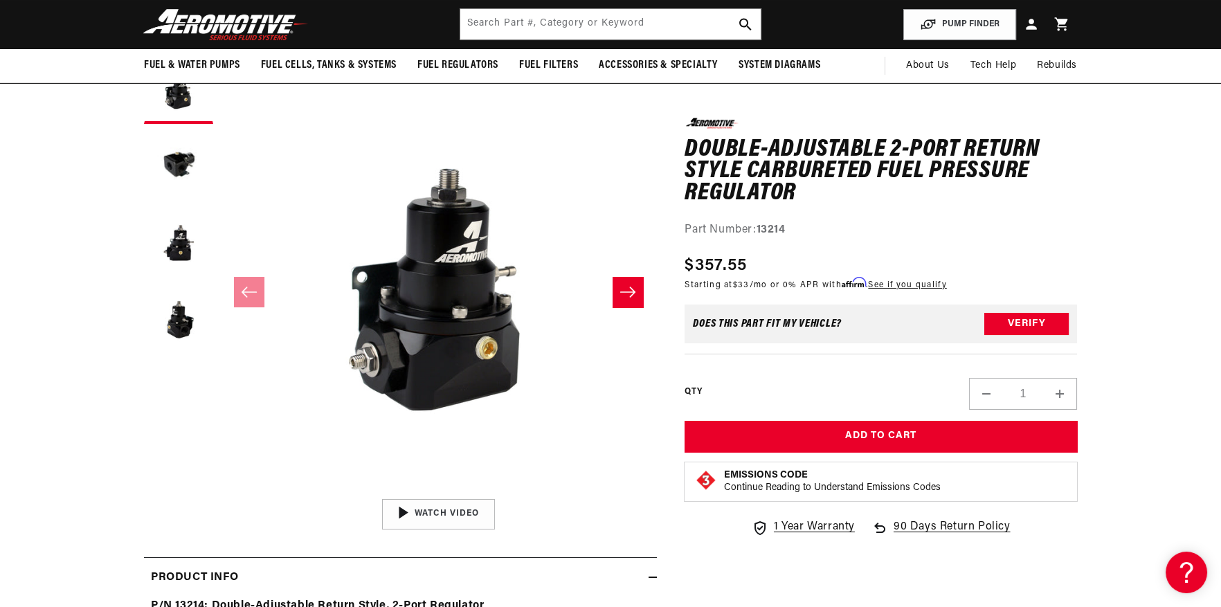
scroll to position [69, 0]
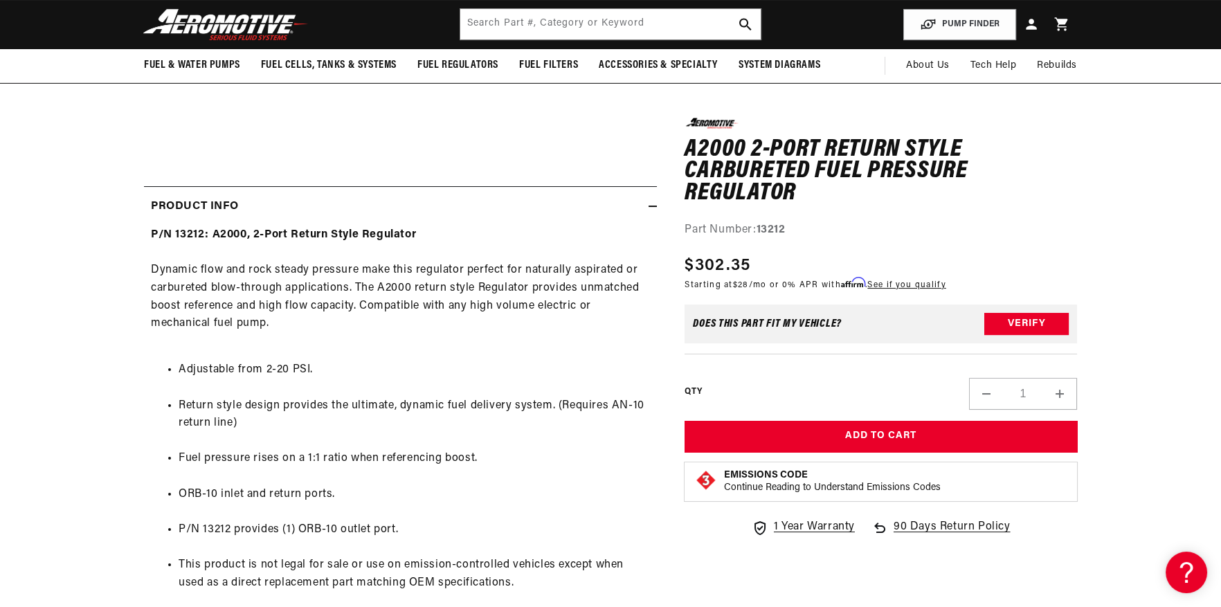
scroll to position [484, 0]
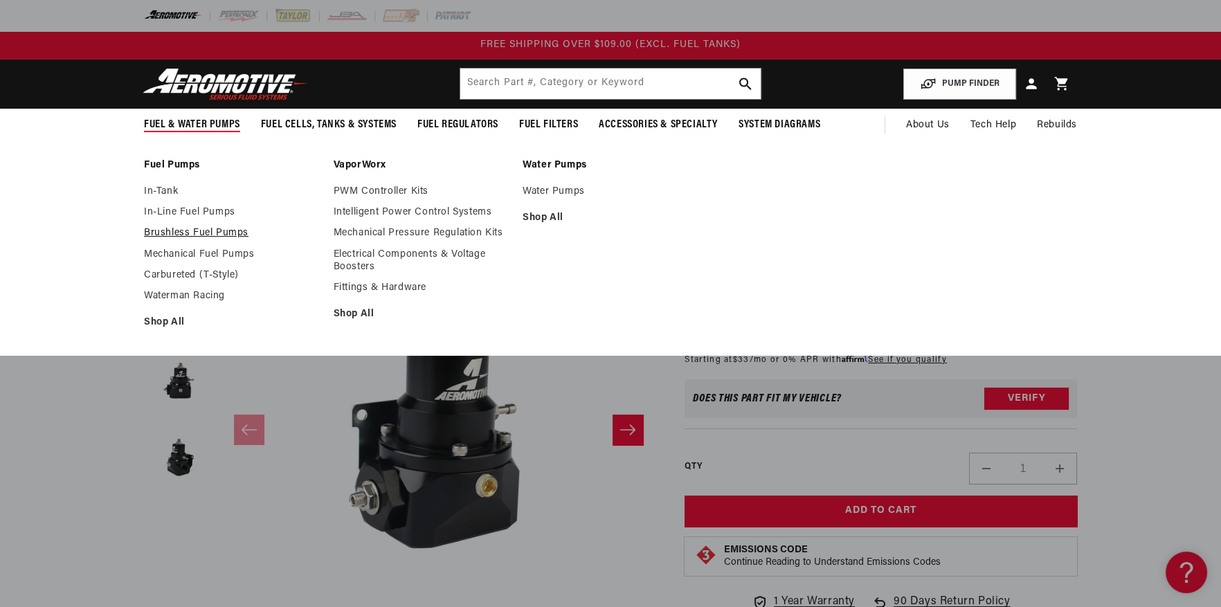
click at [181, 229] on link "Brushless Fuel Pumps" at bounding box center [232, 233] width 176 height 12
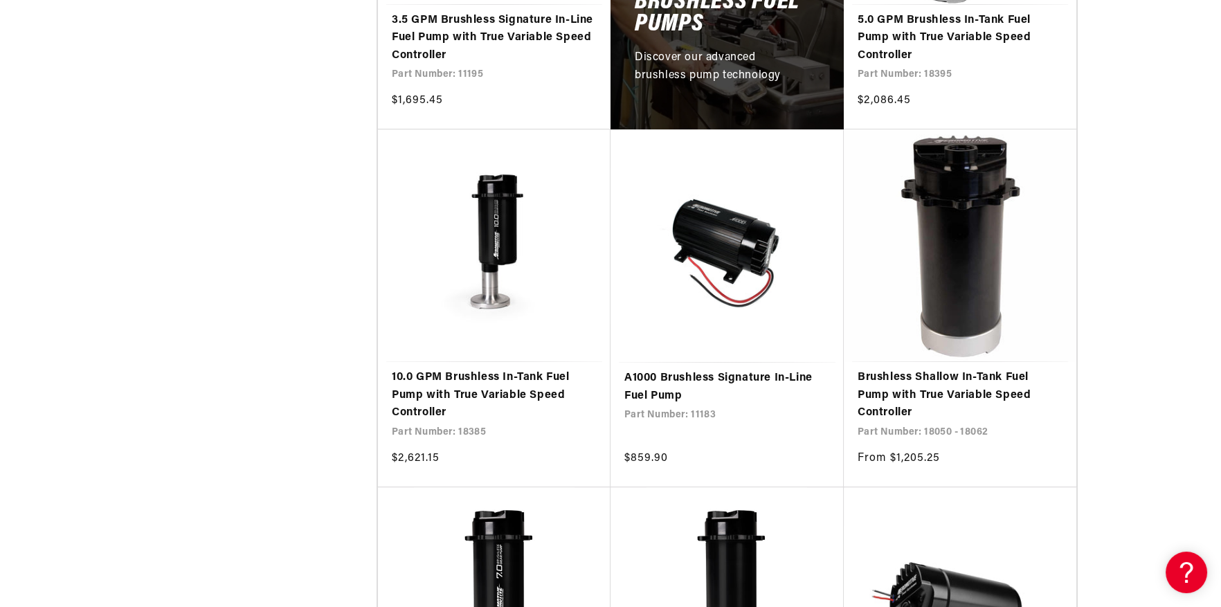
scroll to position [969, 0]
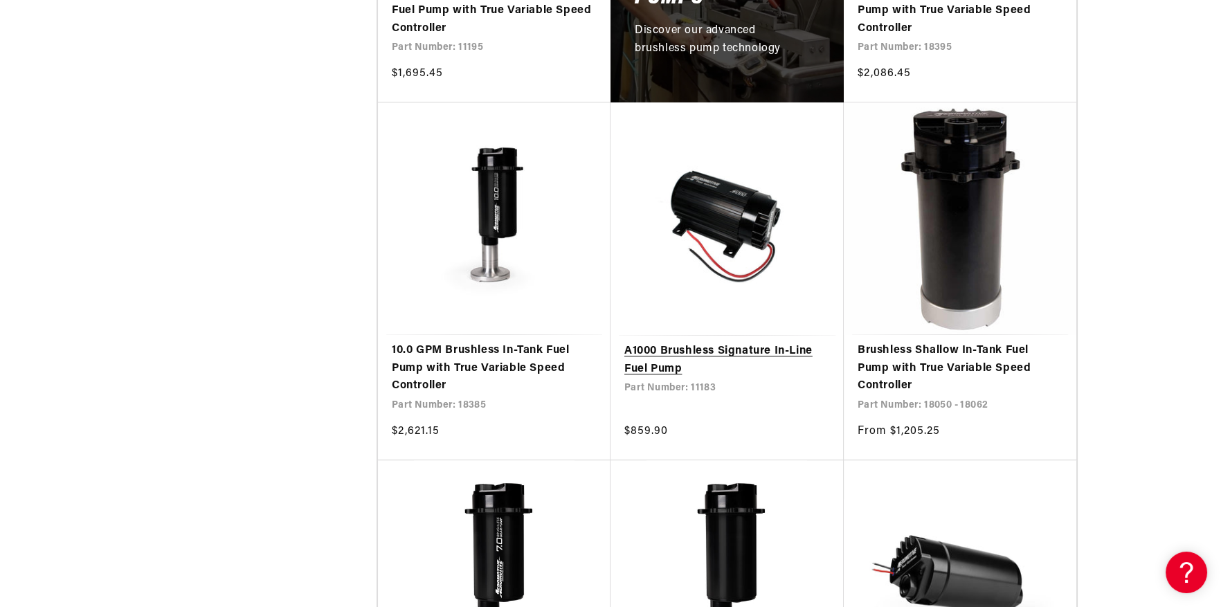
click at [752, 349] on link "A1000 Brushless Signature In-Line Fuel Pump" at bounding box center [727, 360] width 206 height 35
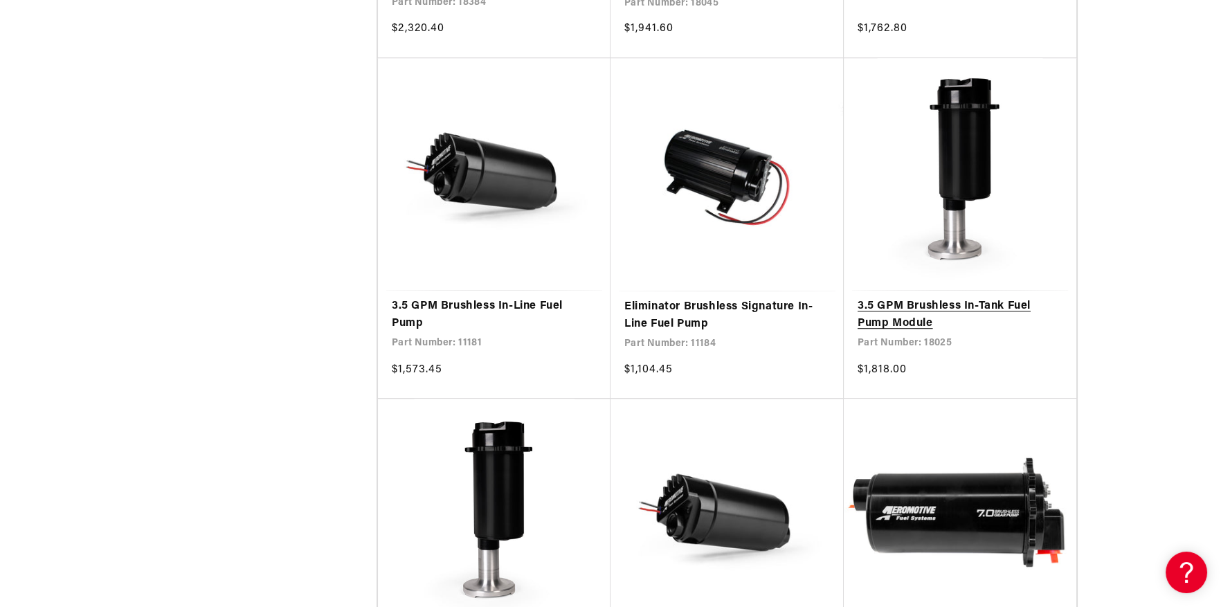
scroll to position [1730, 0]
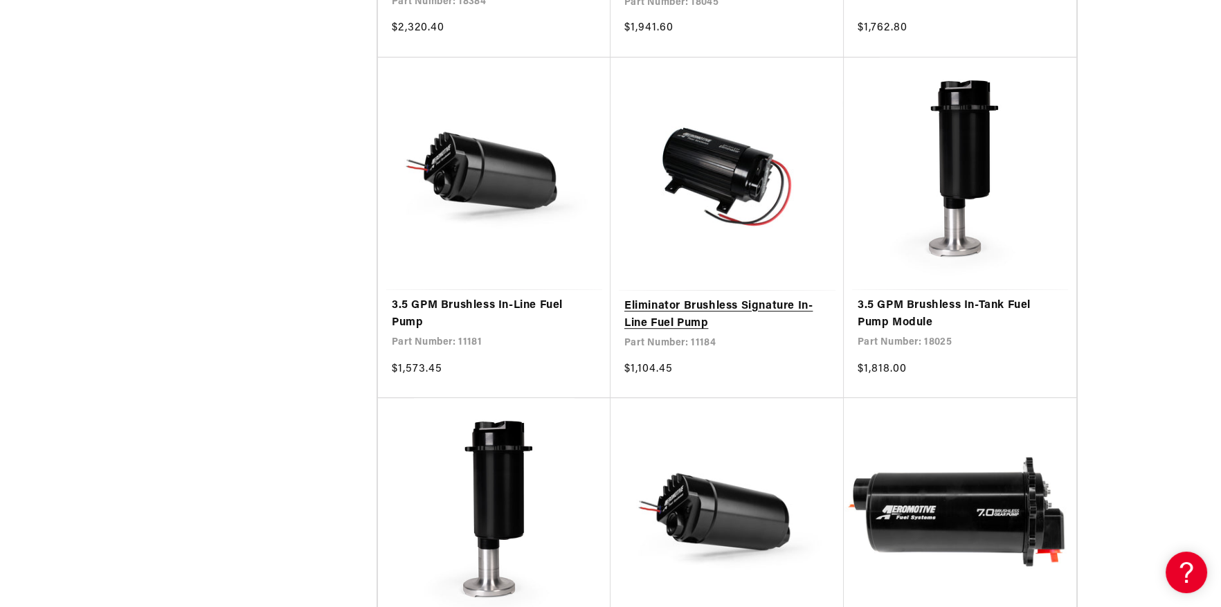
click at [731, 305] on link "Eliminator Brushless Signature In-Line Fuel Pump" at bounding box center [727, 315] width 206 height 35
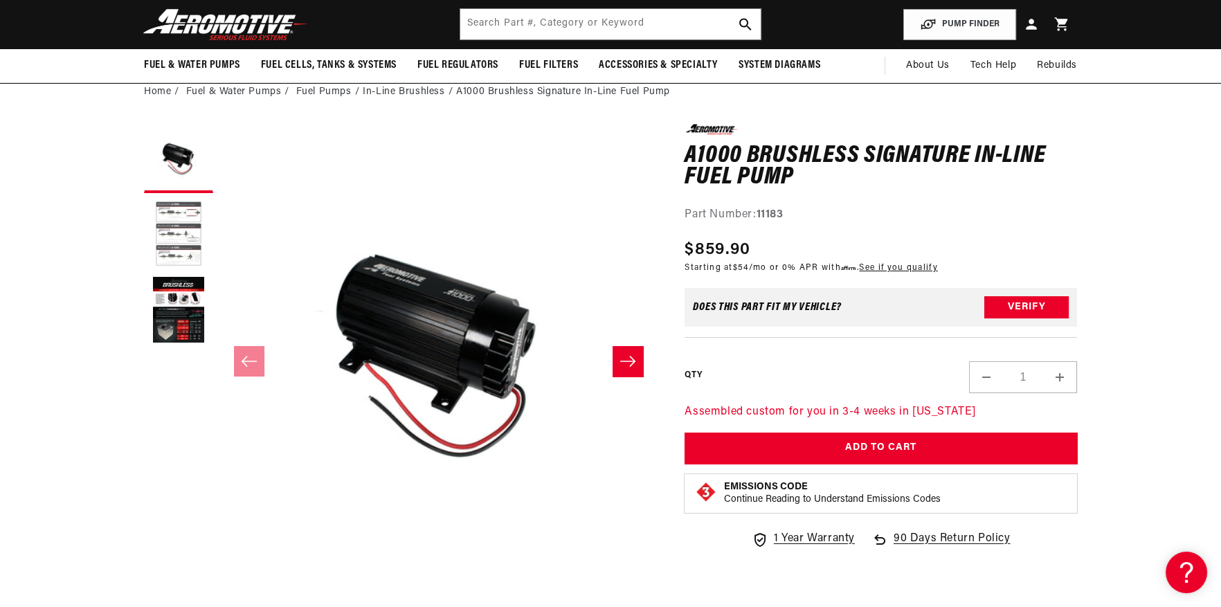
click at [172, 237] on button "Load image 2 in gallery view" at bounding box center [178, 234] width 69 height 69
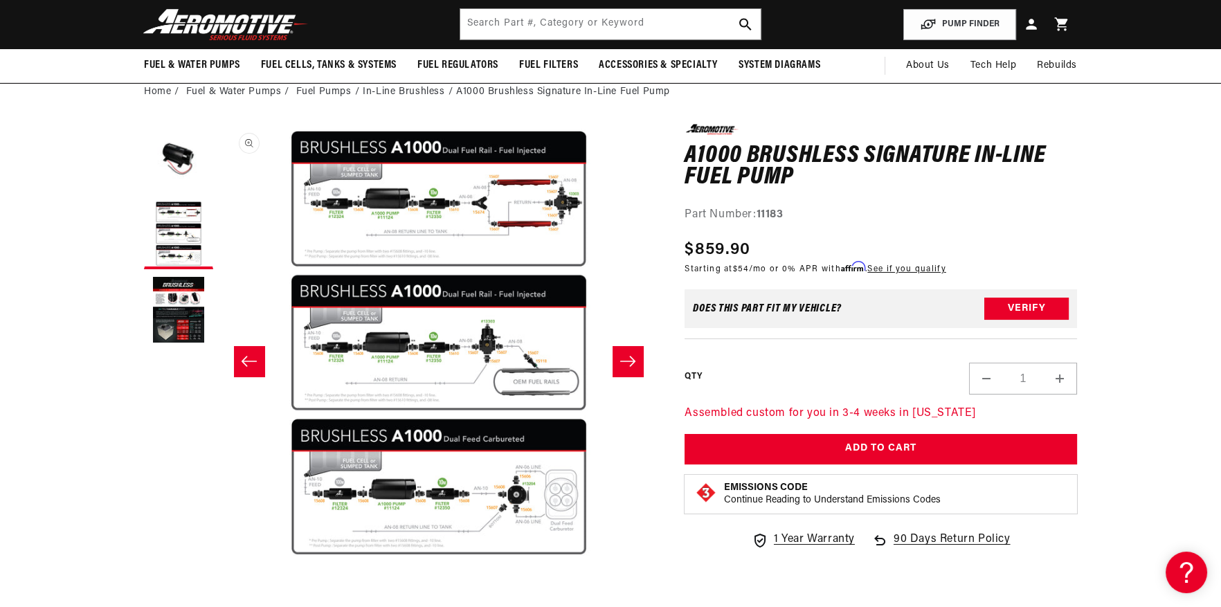
scroll to position [0, 437]
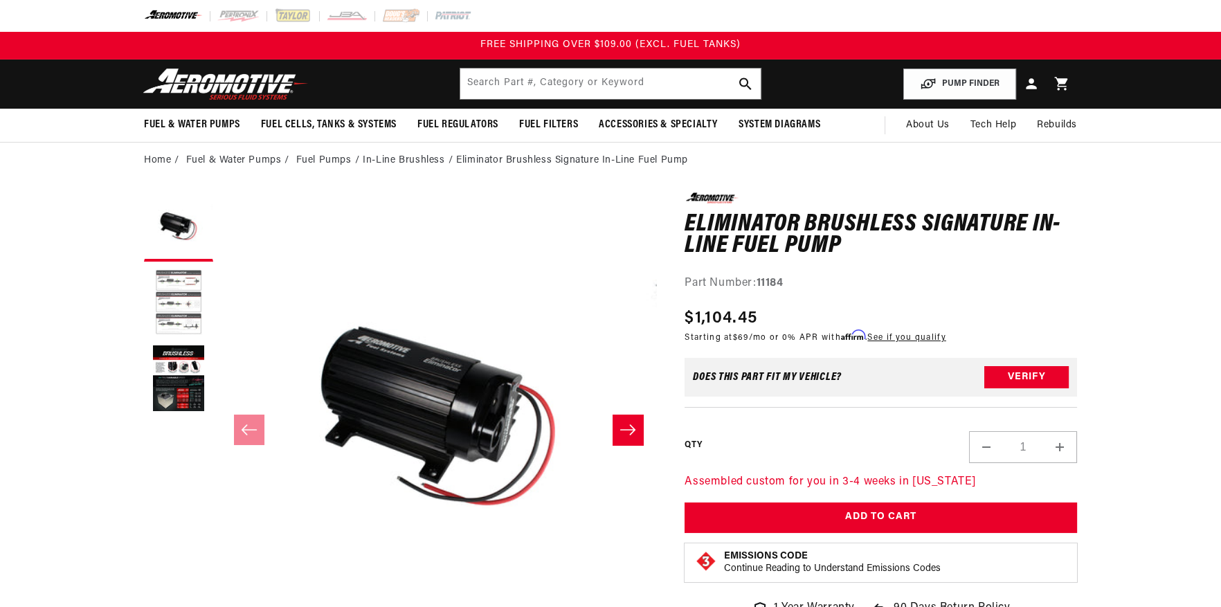
click at [181, 299] on button "Load image 2 in gallery view" at bounding box center [178, 303] width 69 height 69
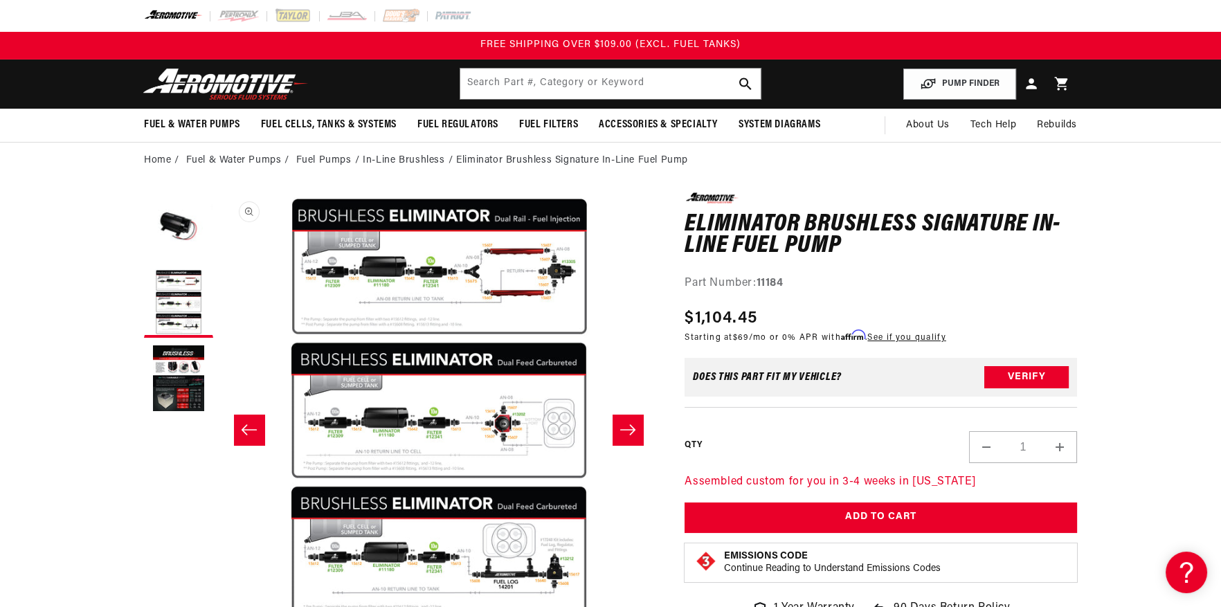
scroll to position [0, 437]
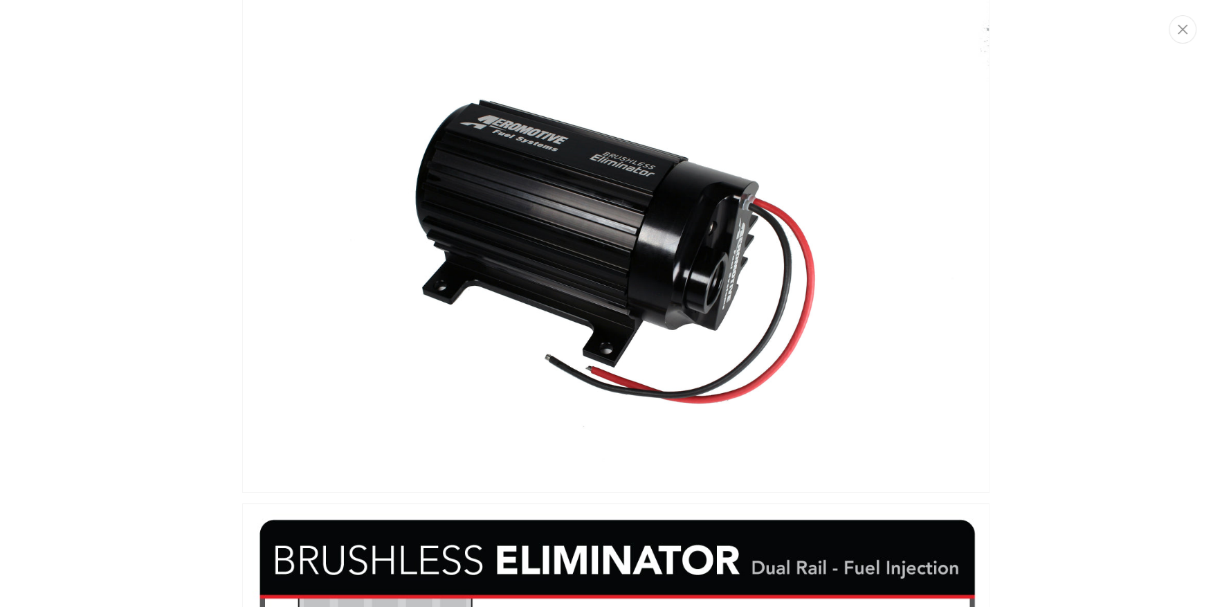
scroll to position [0, 0]
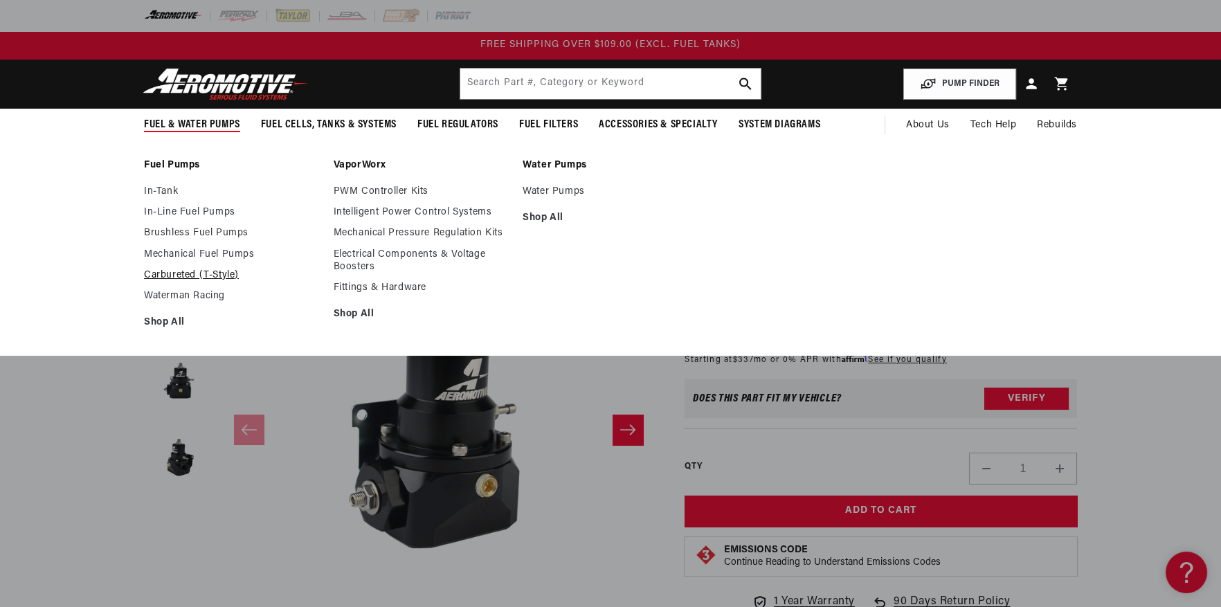
click at [195, 269] on link "Carbureted (T-Style)" at bounding box center [232, 275] width 176 height 12
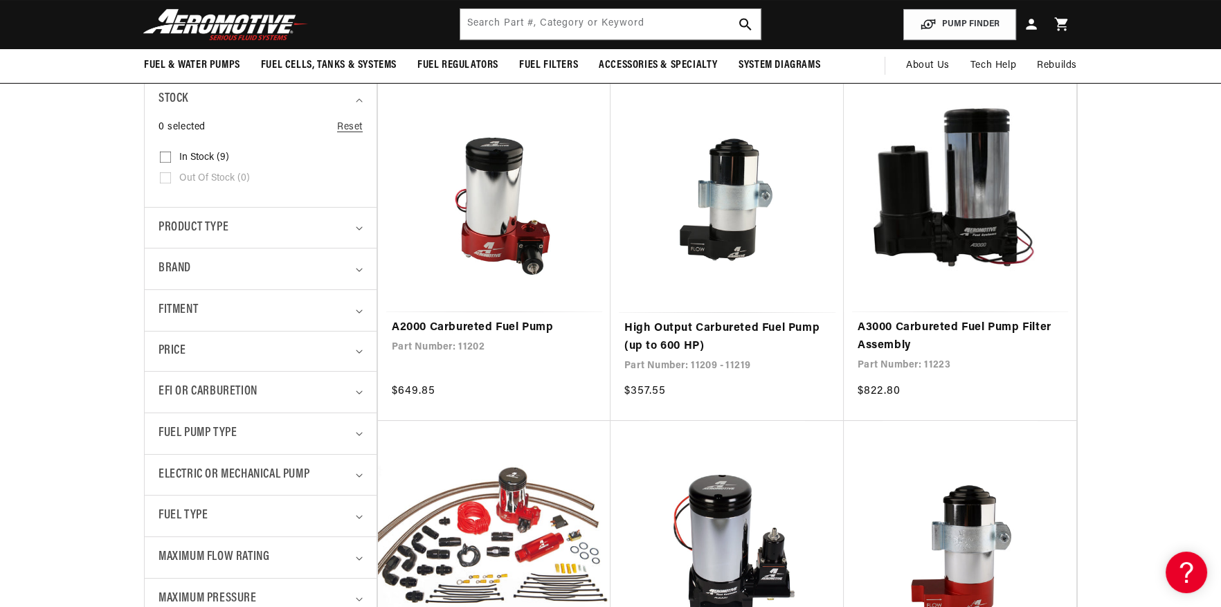
scroll to position [276, 0]
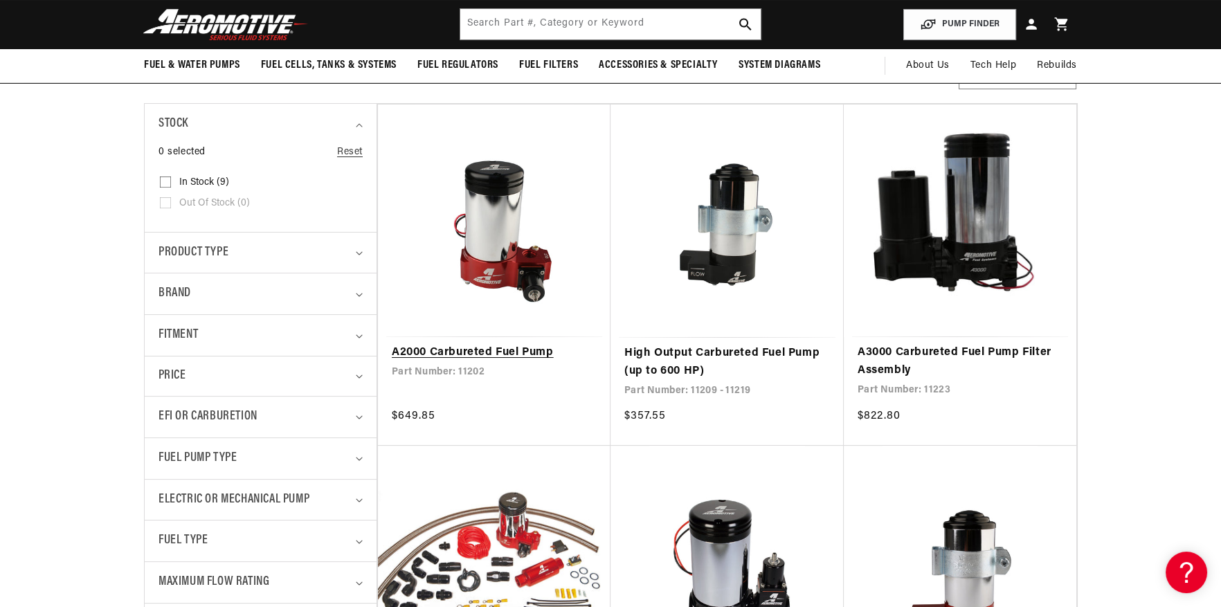
click at [435, 348] on link "A2000 Carbureted Fuel Pump" at bounding box center [494, 353] width 205 height 18
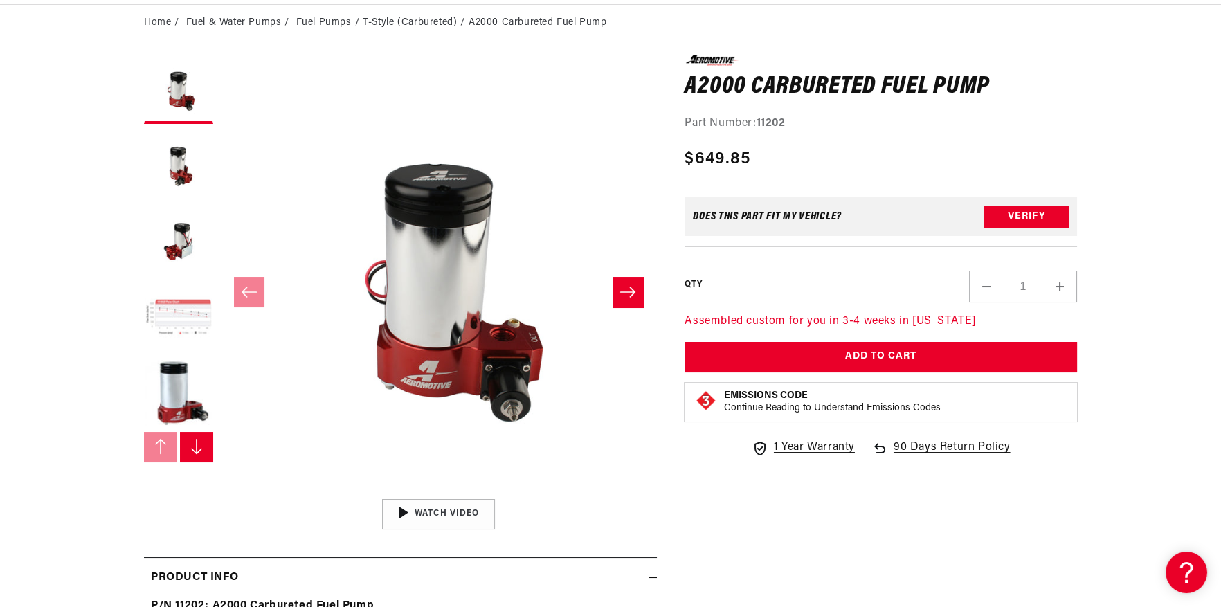
click at [183, 306] on button "Load image 4 in gallery view" at bounding box center [178, 317] width 69 height 69
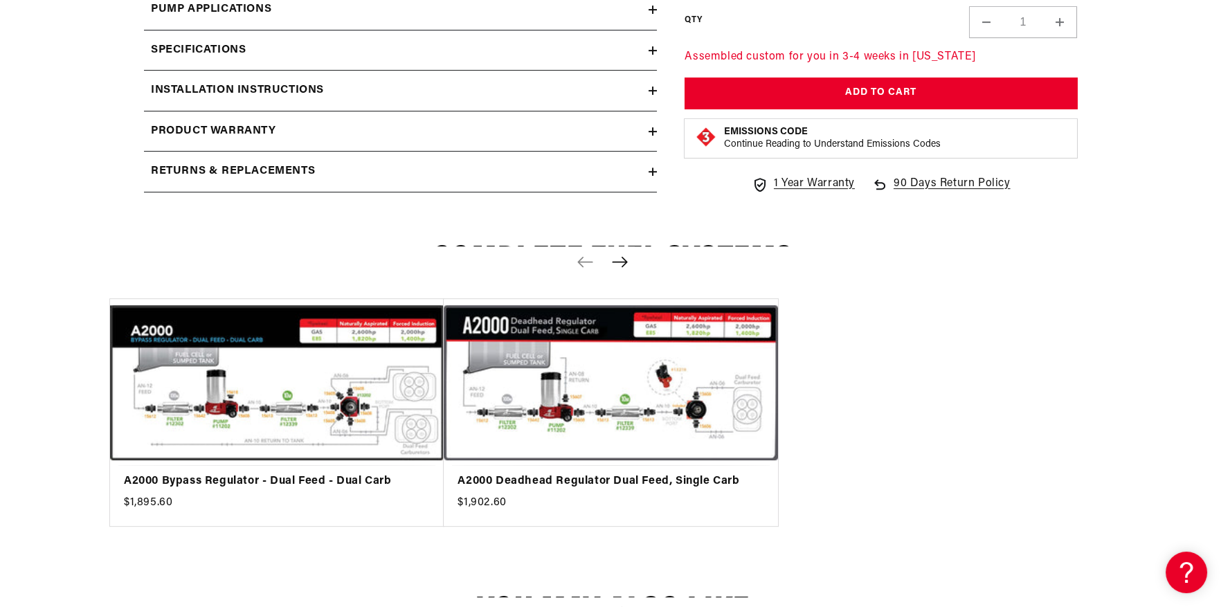
scroll to position [1245, 0]
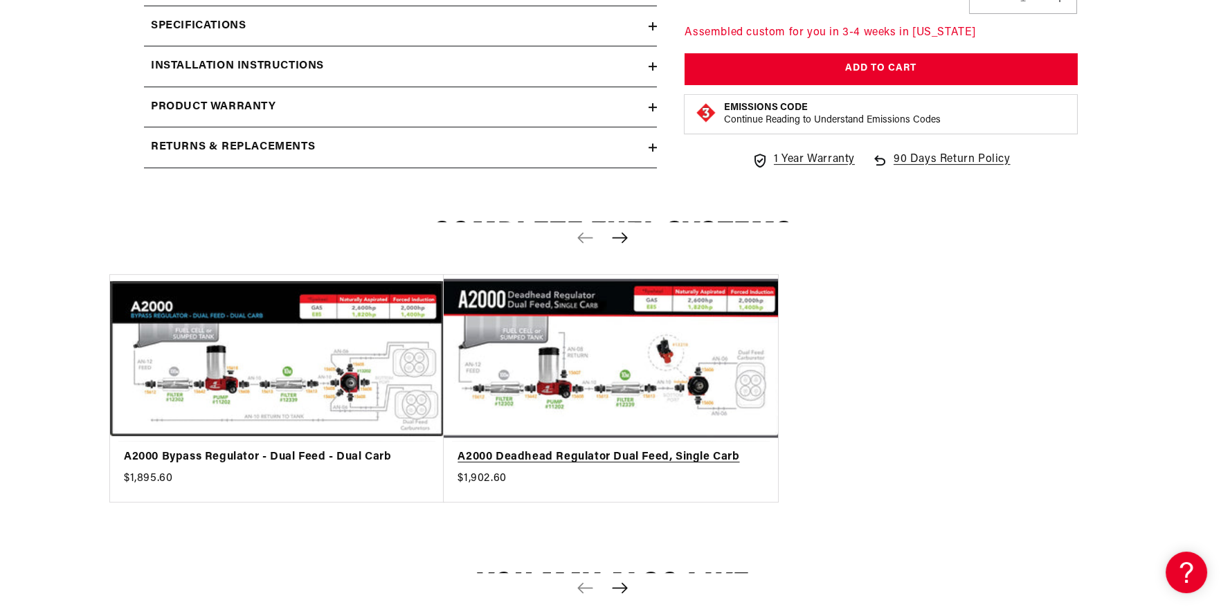
click at [686, 448] on link "A2000 Deadhead Regulator Dual Feed, Single Carb" at bounding box center [603, 457] width 292 height 18
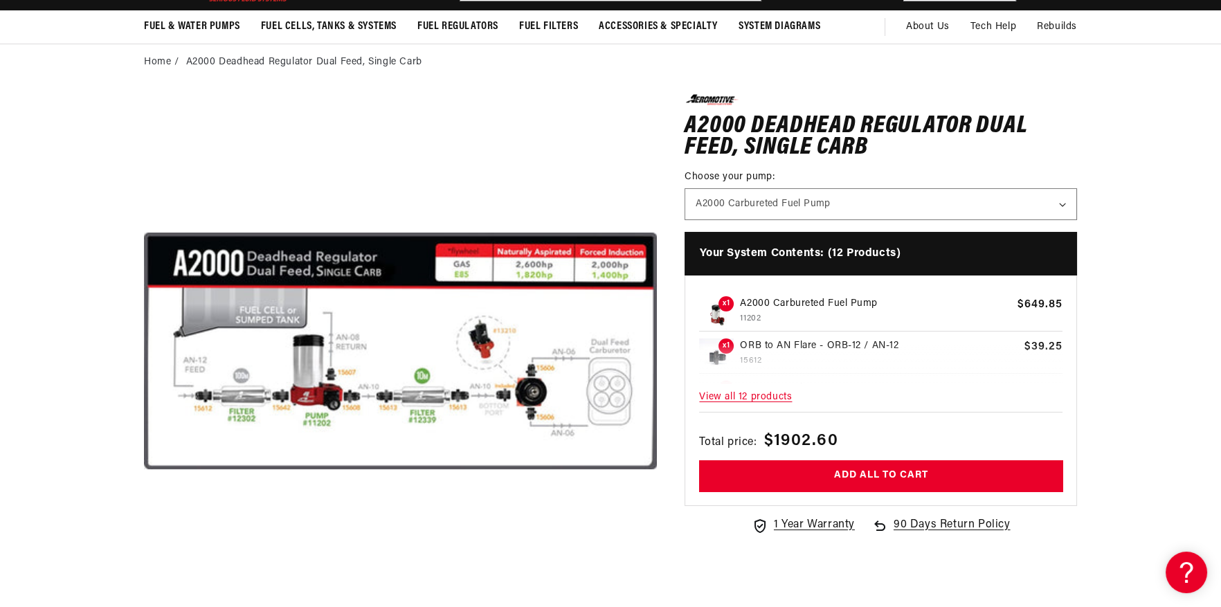
scroll to position [138, 0]
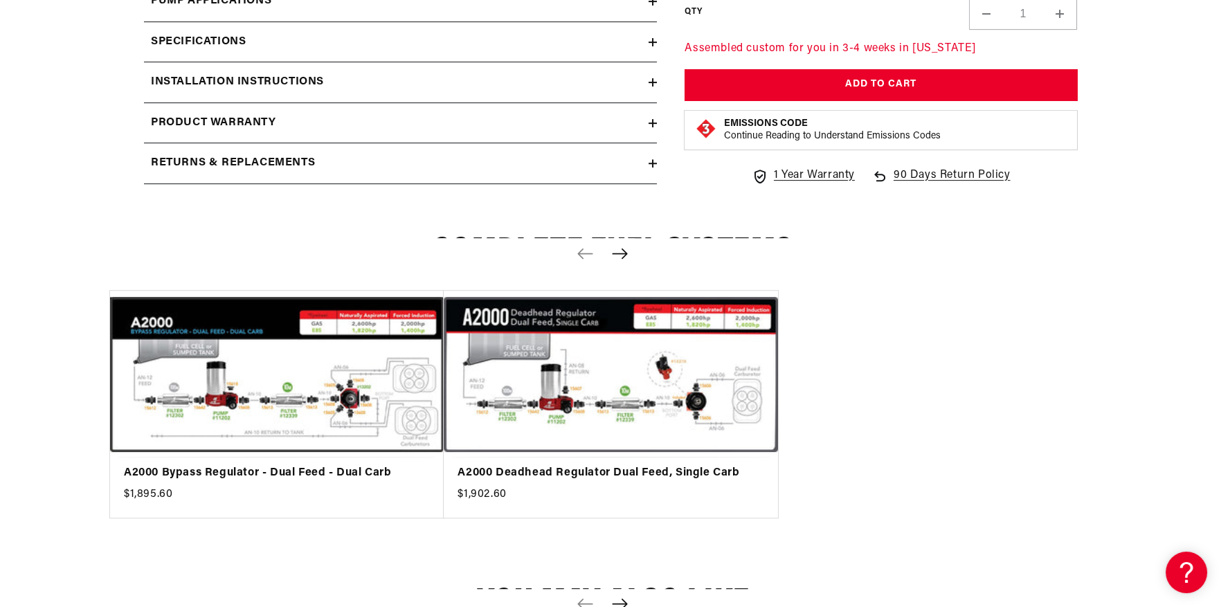
scroll to position [1245, 0]
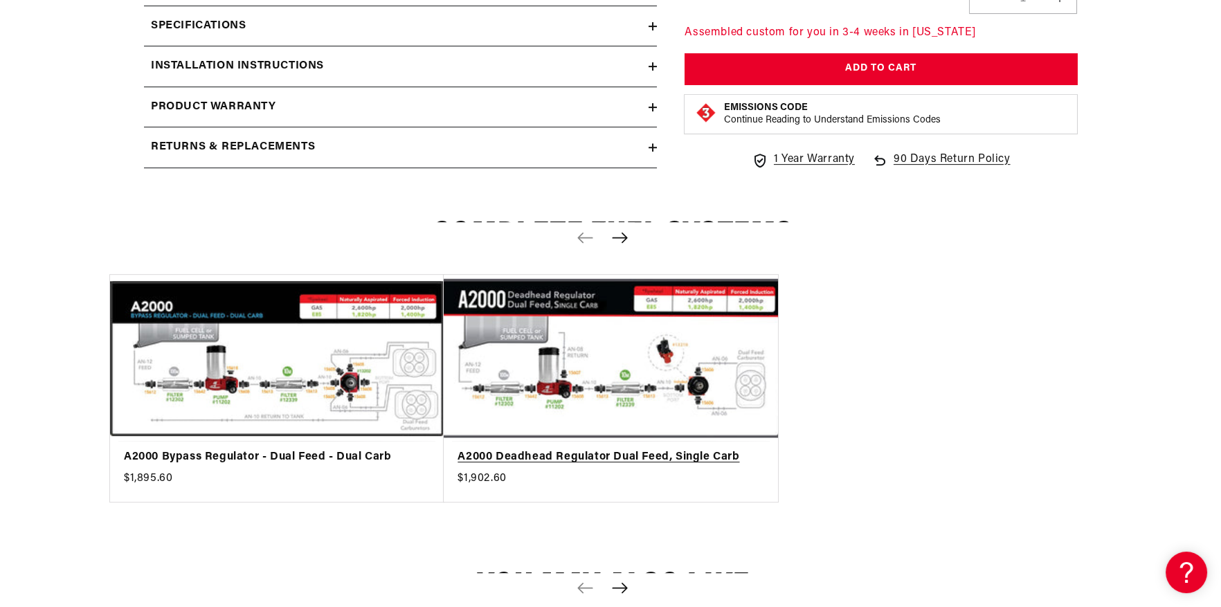
click at [631, 448] on link "A2000 Deadhead Regulator Dual Feed, Single Carb" at bounding box center [603, 457] width 292 height 18
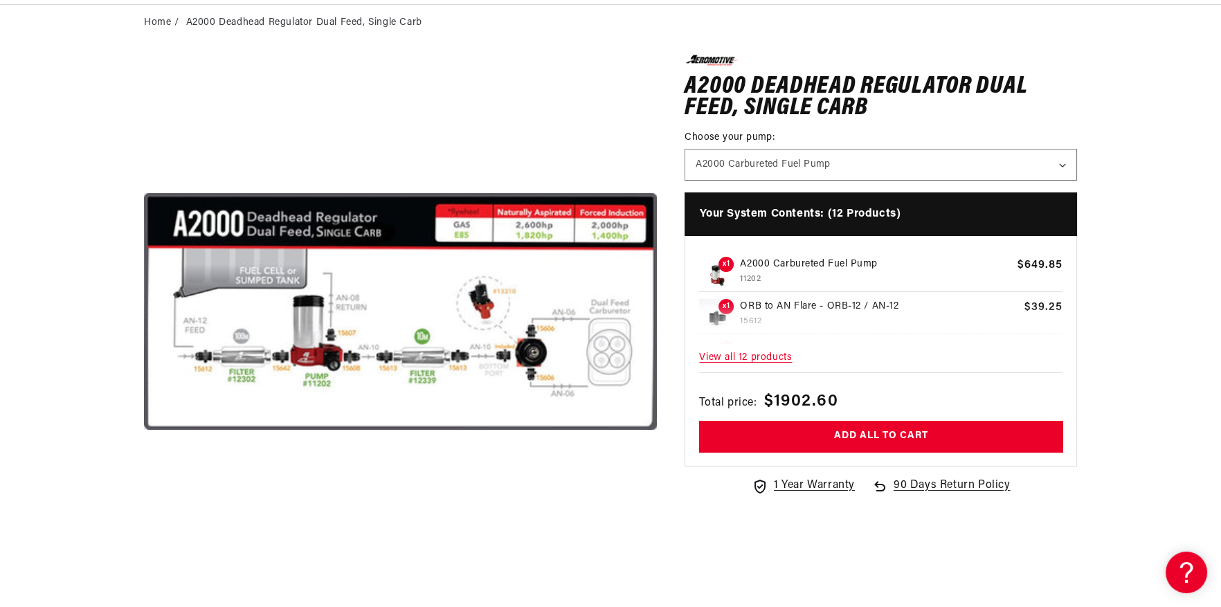
click at [144, 568] on button "Open media 1 in modal" at bounding box center [144, 568] width 0 height 0
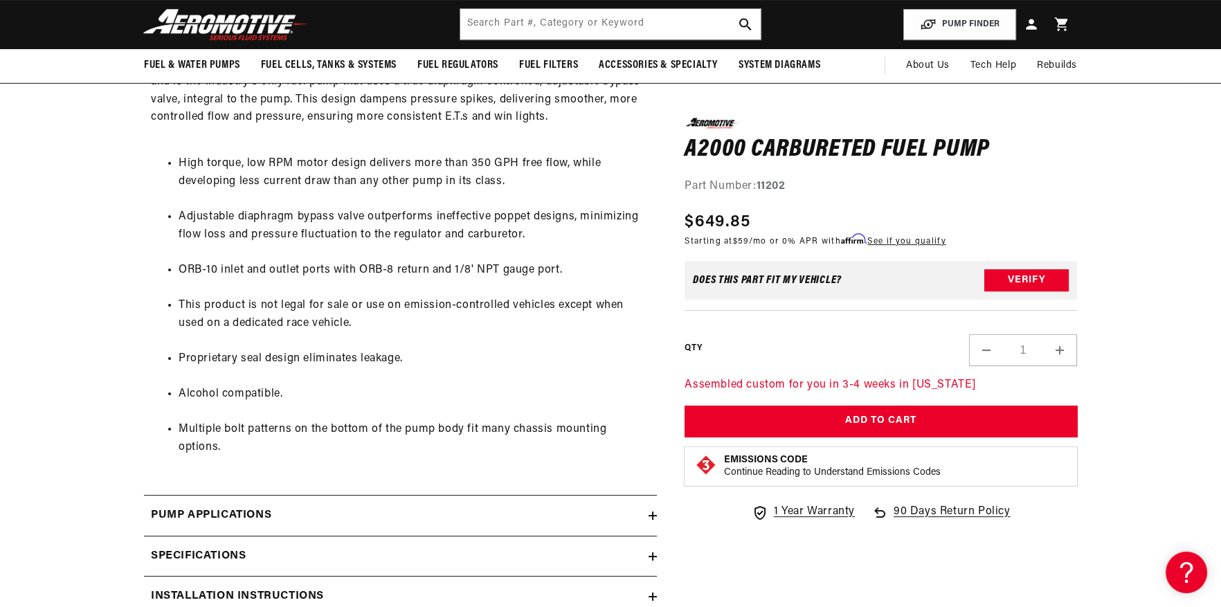
scroll to position [8, 0]
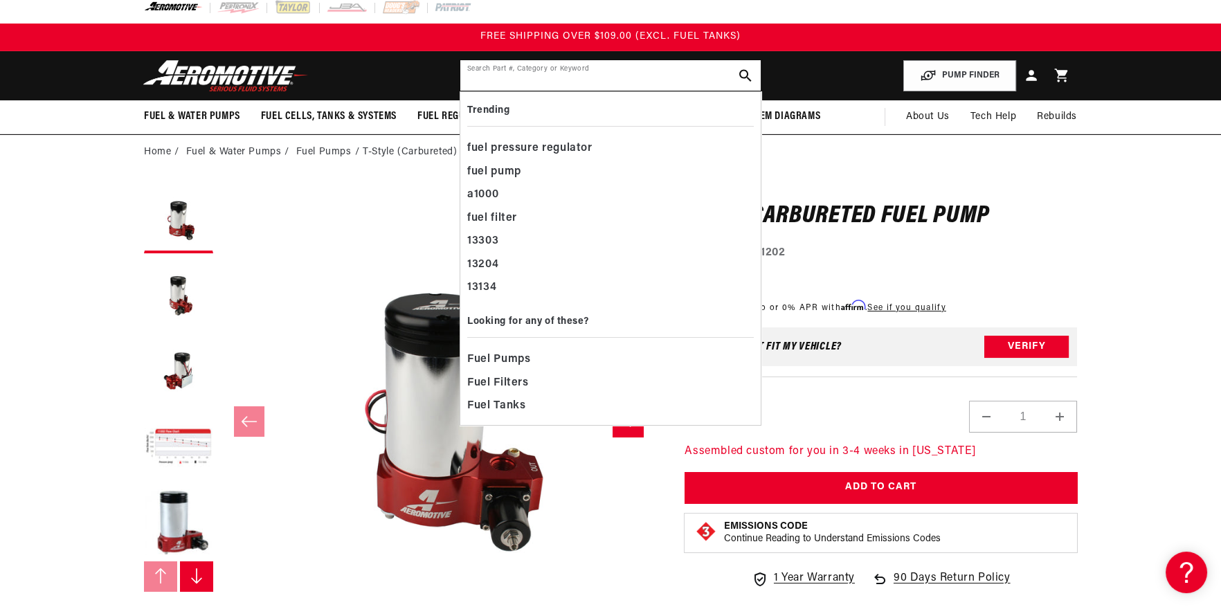
click at [682, 74] on input "text" at bounding box center [610, 75] width 300 height 30
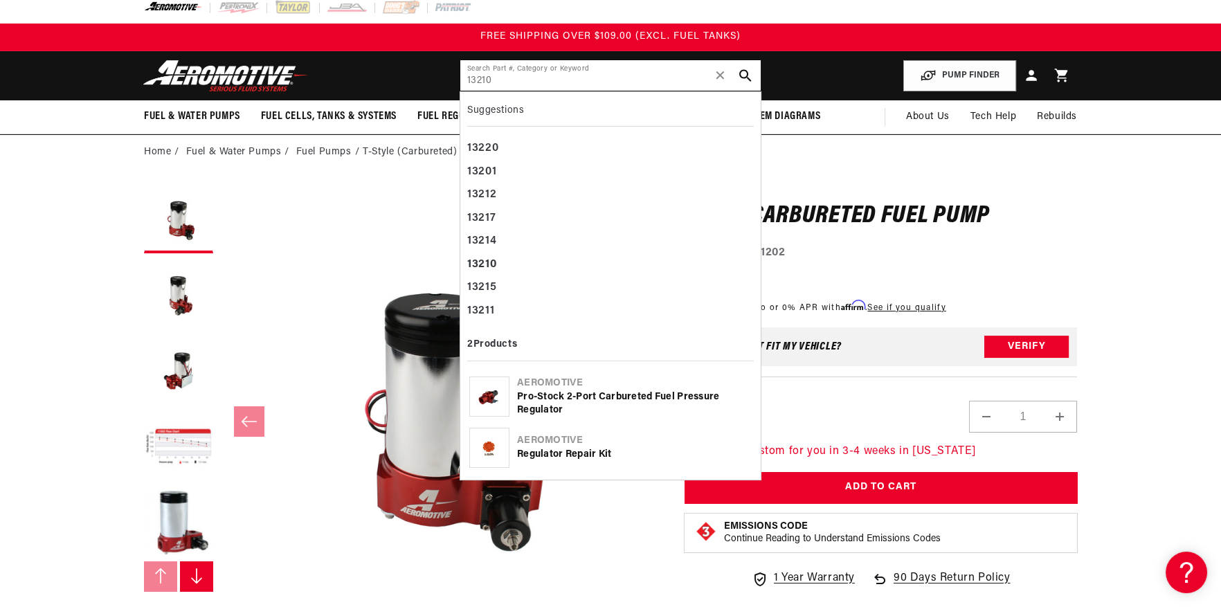
type input "13210"
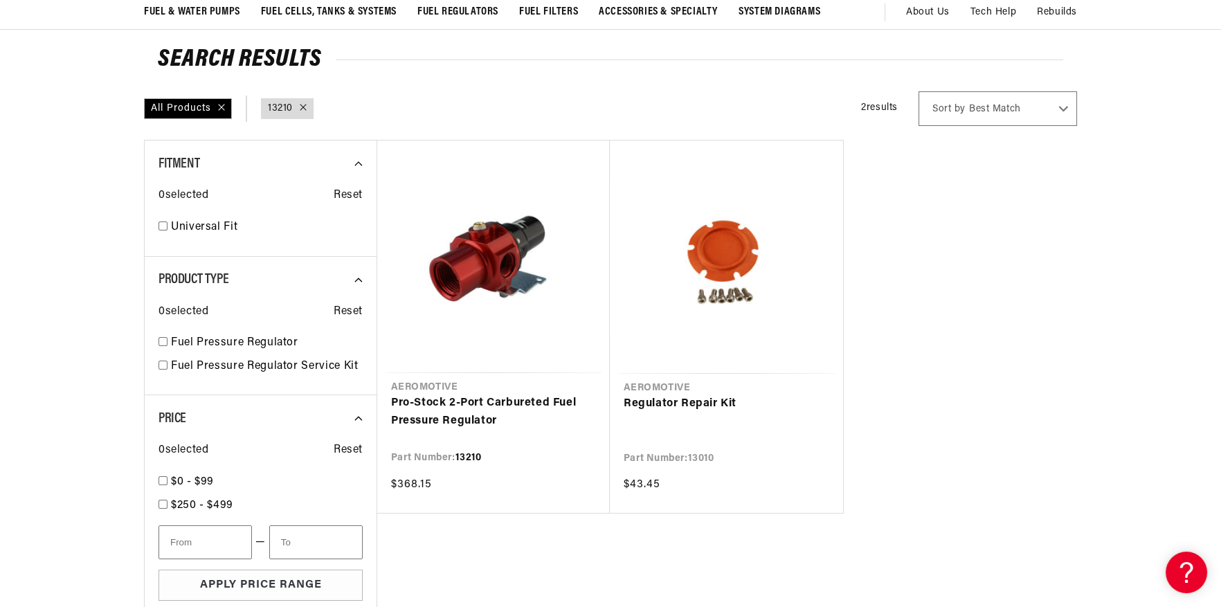
scroll to position [138, 0]
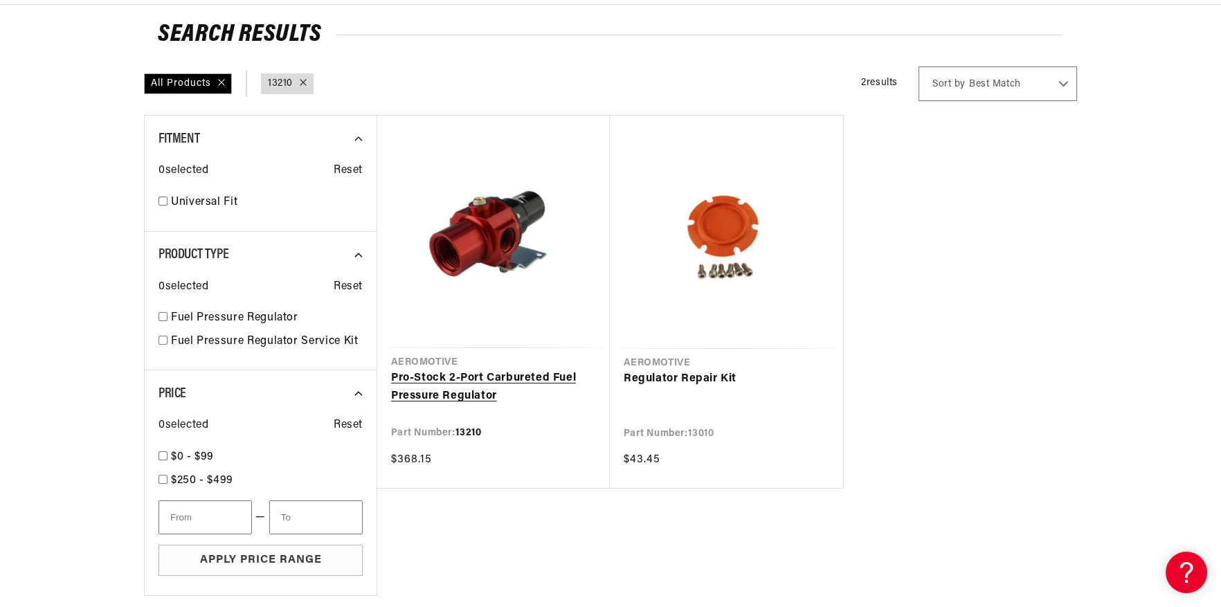
click at [486, 370] on link "Pro-Stock 2-Port Carbureted Fuel Pressure Regulator" at bounding box center [493, 387] width 205 height 35
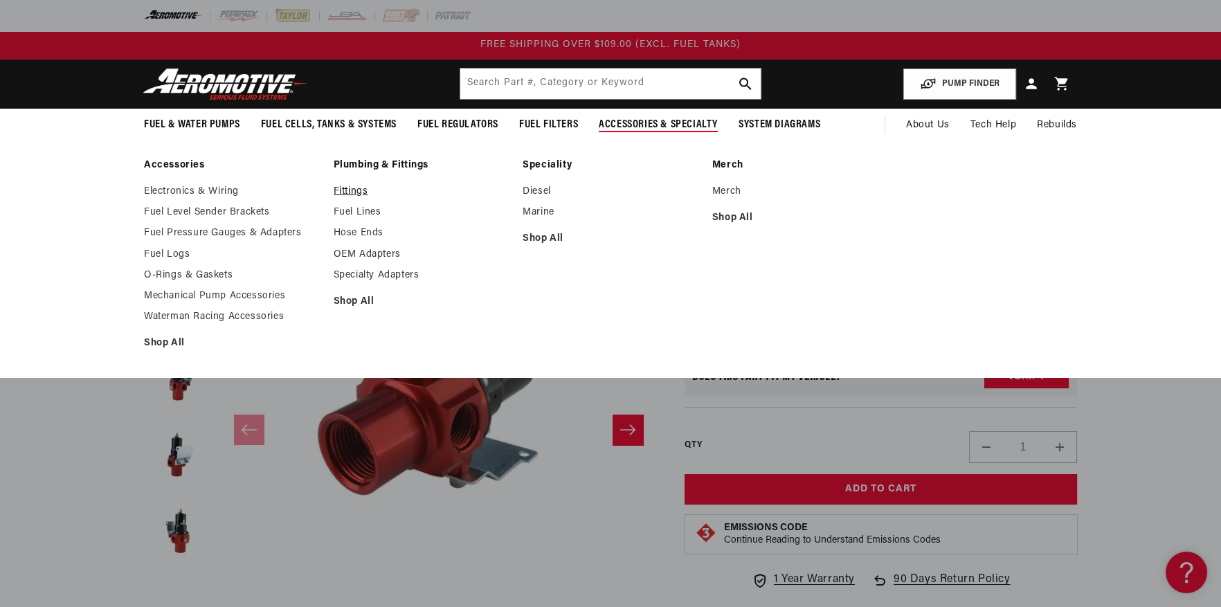
click at [345, 190] on link "Fittings" at bounding box center [422, 191] width 176 height 12
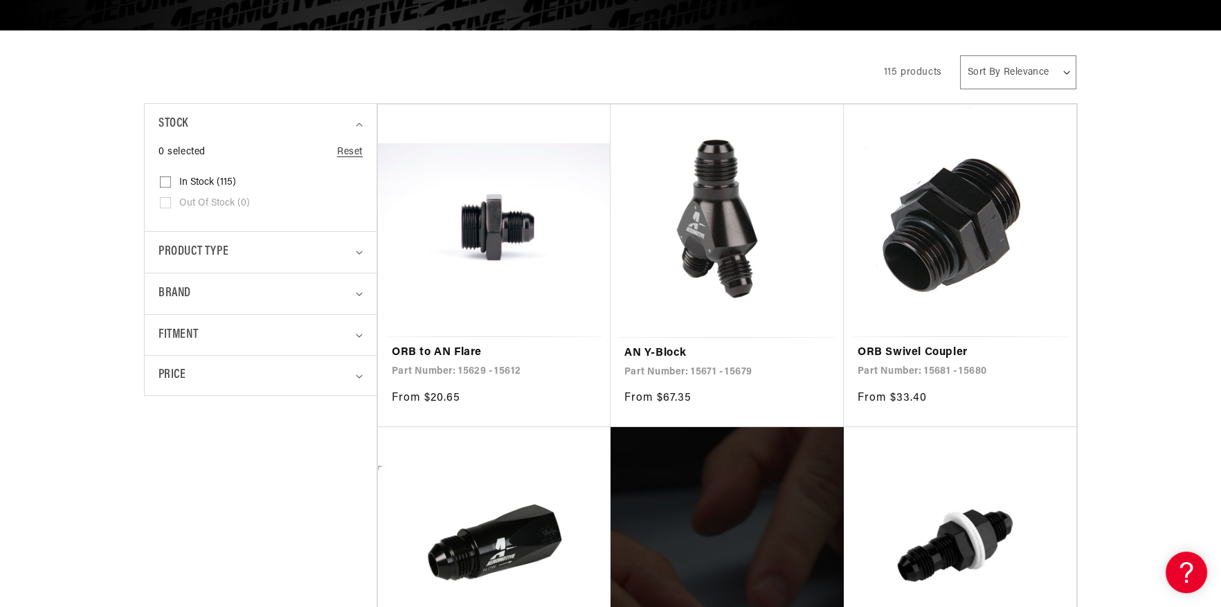
scroll to position [276, 0]
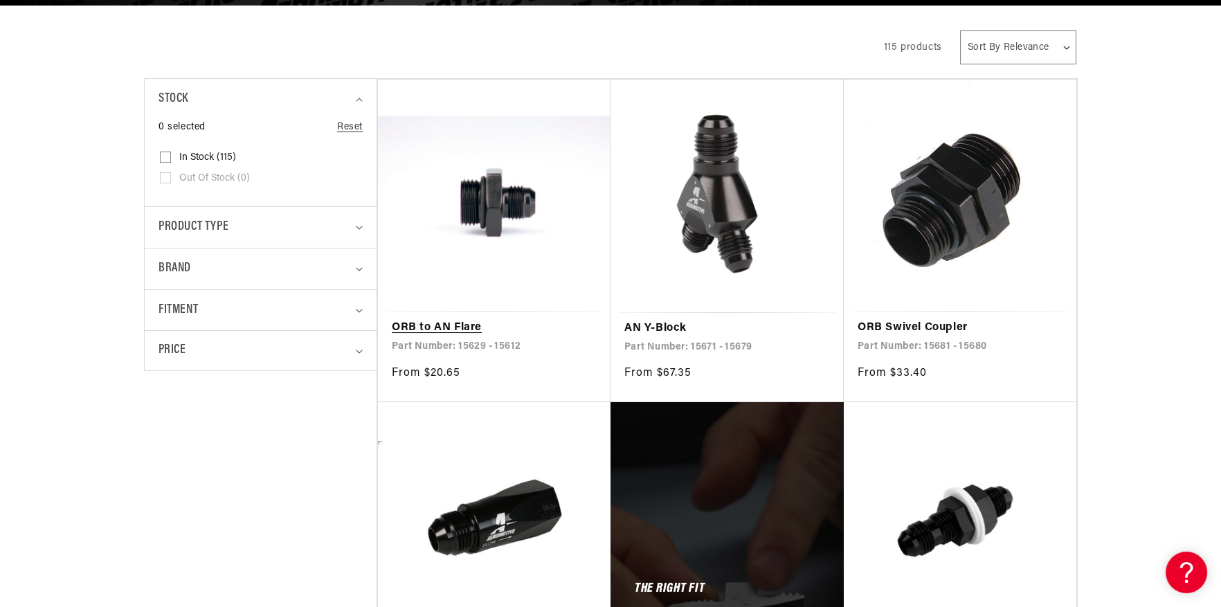
click at [486, 319] on link "ORB to AN Flare" at bounding box center [494, 328] width 205 height 18
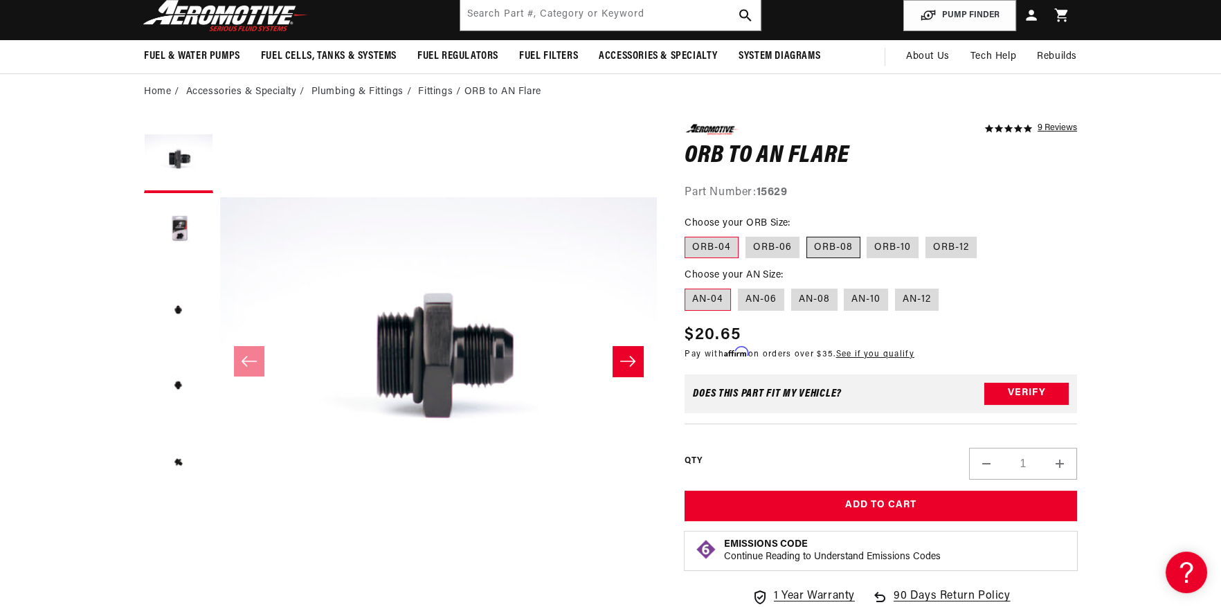
click at [826, 245] on label "ORB-08" at bounding box center [833, 248] width 54 height 22
click at [807, 235] on input "ORB-08" at bounding box center [806, 234] width 1 height 1
radio input "true"
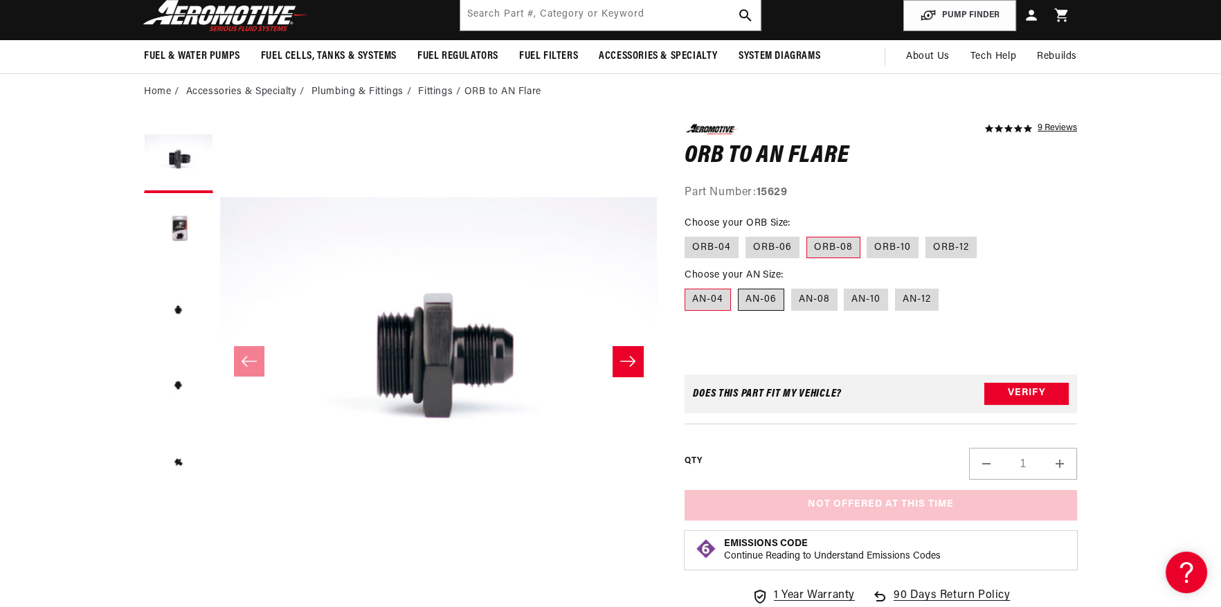
click at [753, 303] on label "AN-06" at bounding box center [761, 300] width 46 height 22
click at [738, 286] on input "AN-06" at bounding box center [738, 286] width 1 height 1
radio input "true"
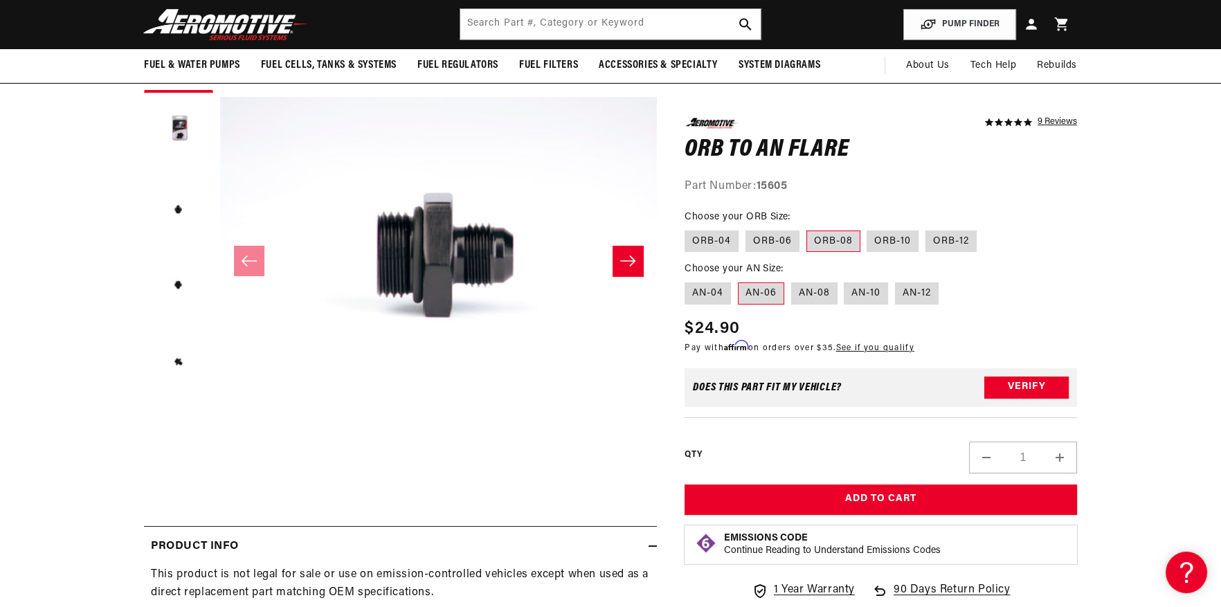
scroll to position [138, 0]
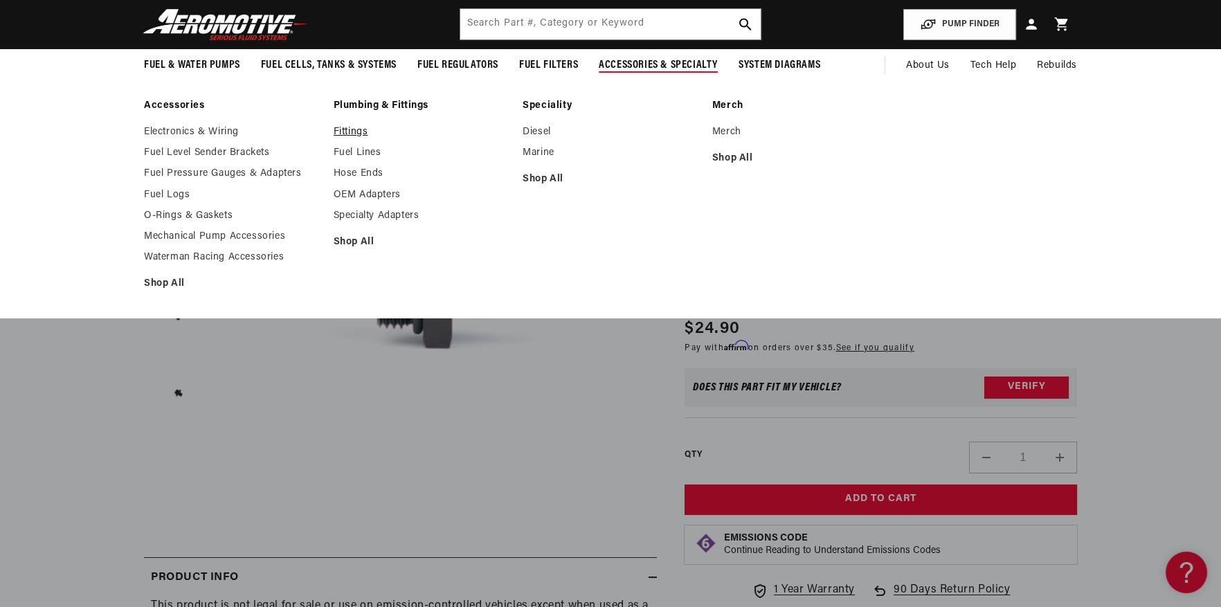
click at [352, 130] on link "Fittings" at bounding box center [422, 132] width 176 height 12
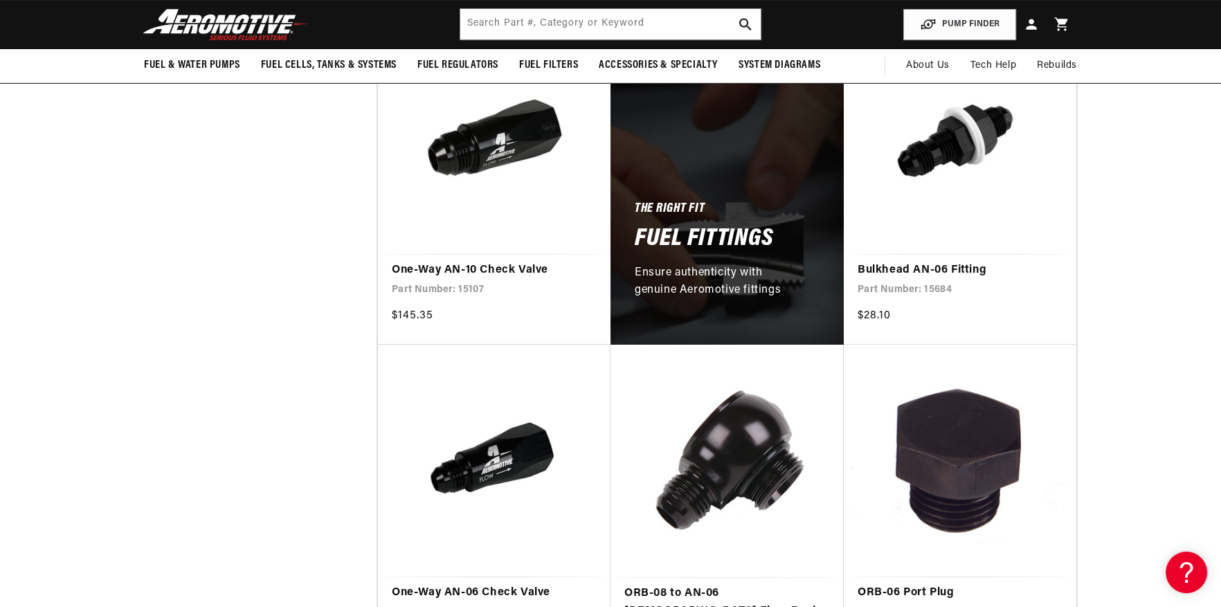
scroll to position [622, 0]
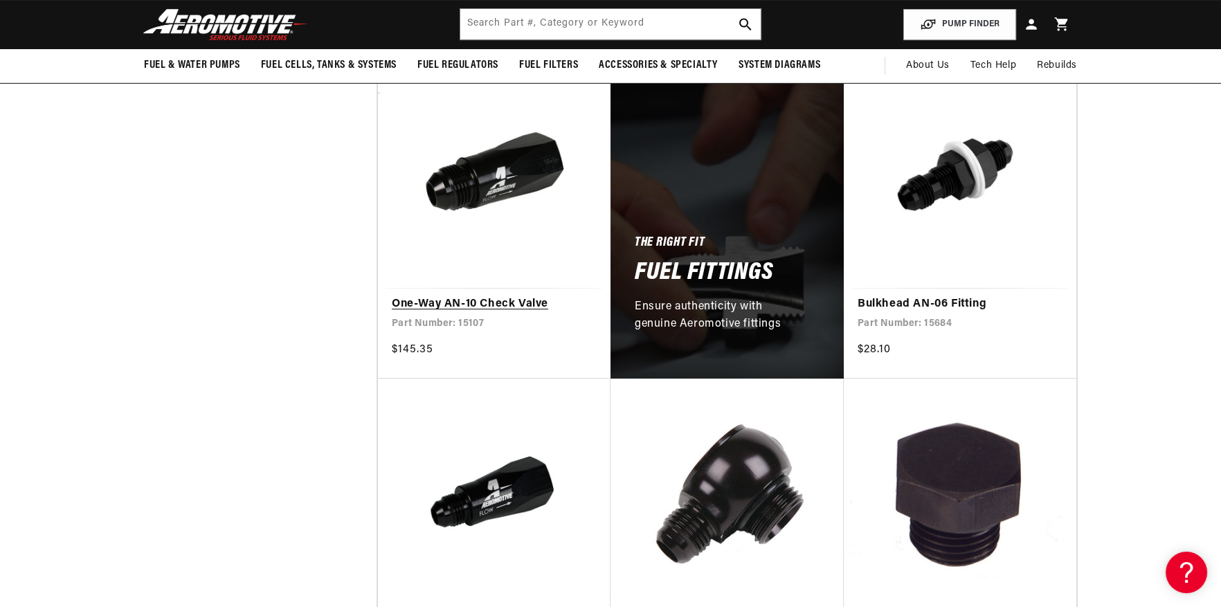
click at [439, 297] on link "One-Way AN-10 Check Valve" at bounding box center [494, 304] width 205 height 18
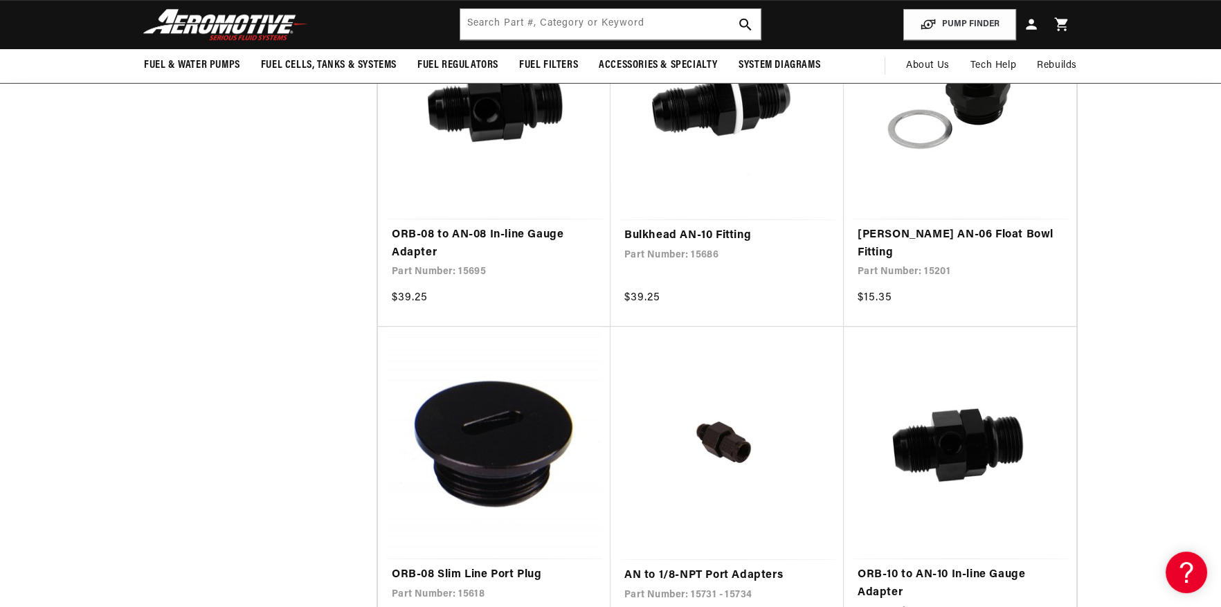
scroll to position [1661, 0]
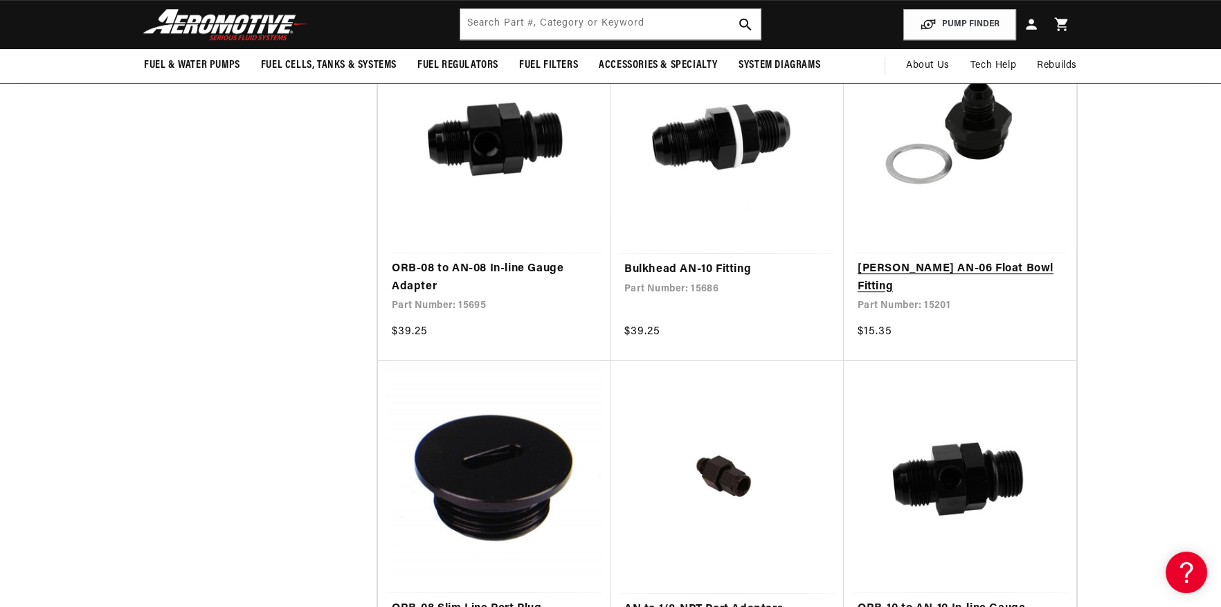
click at [972, 260] on link "[PERSON_NAME] AN-06 Float Bowl Fitting" at bounding box center [959, 277] width 205 height 35
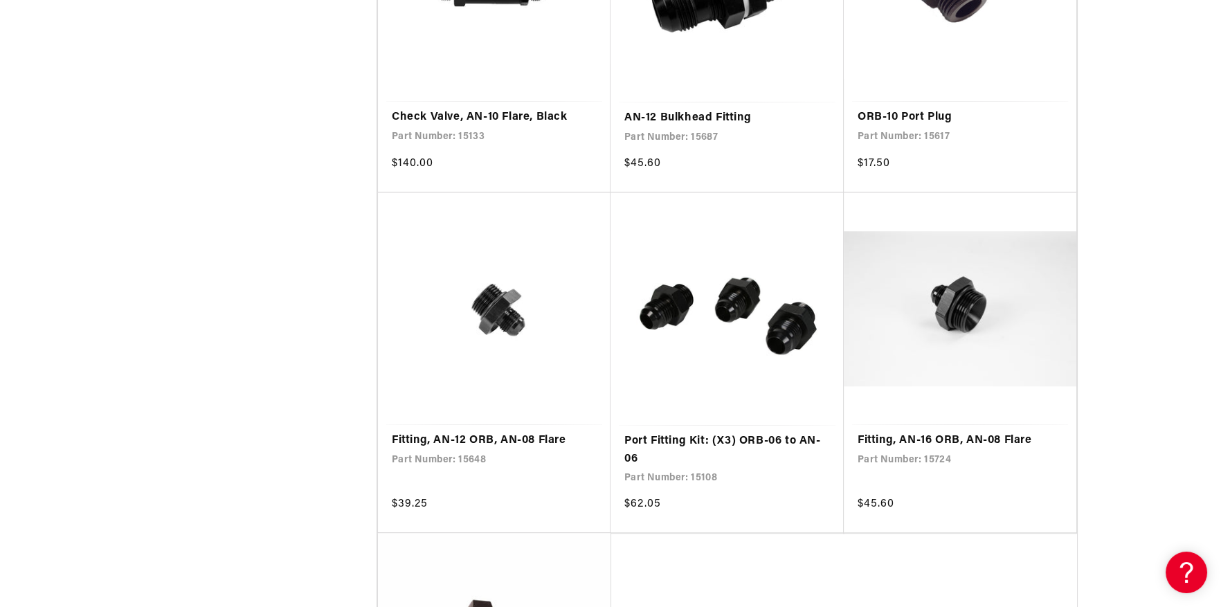
scroll to position [2560, 0]
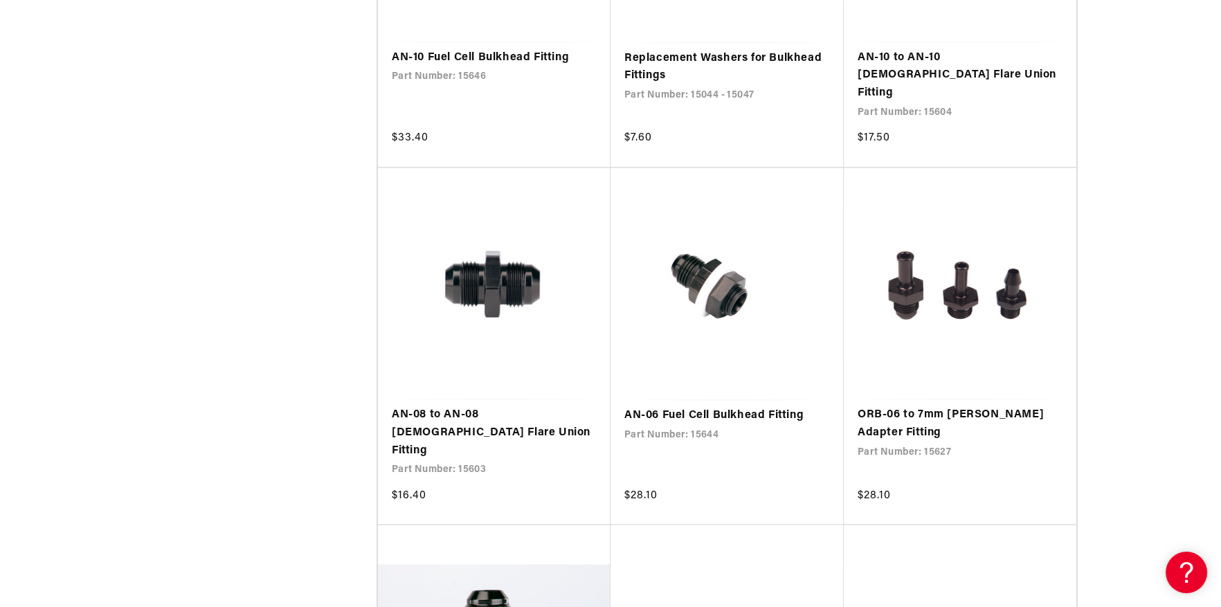
scroll to position [4636, 0]
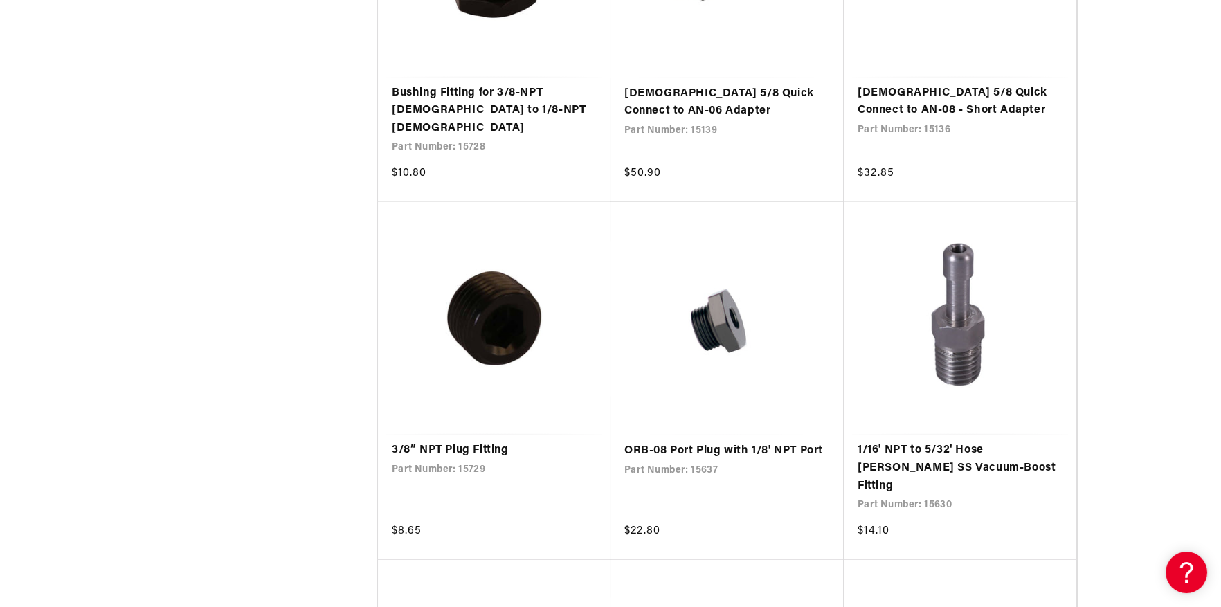
scroll to position [6021, 0]
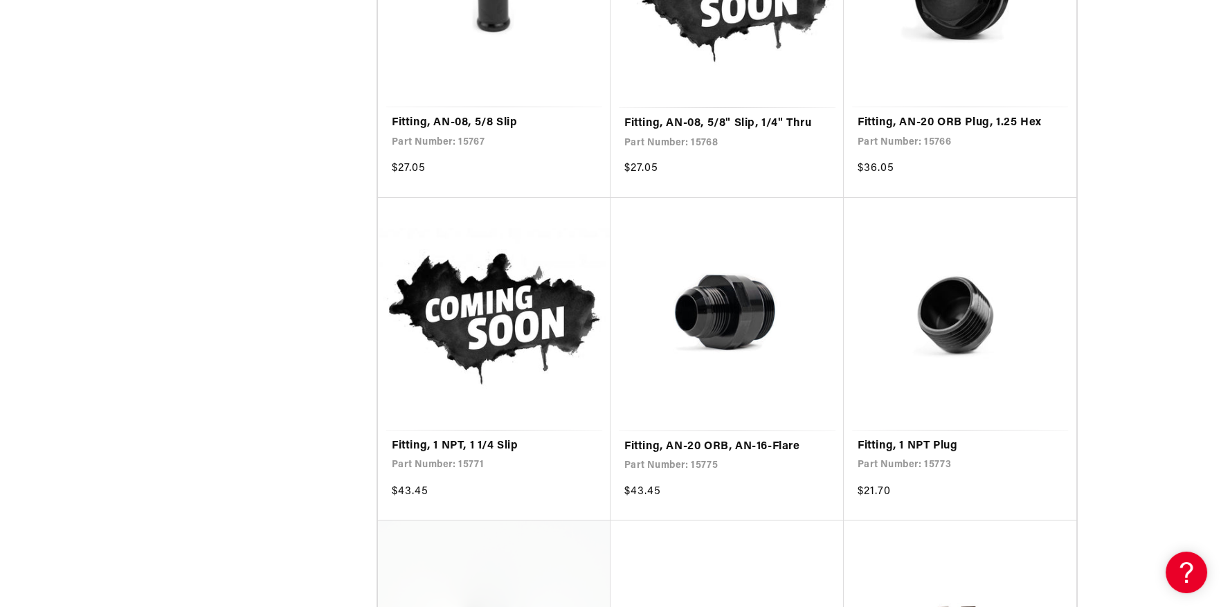
scroll to position [10587, 0]
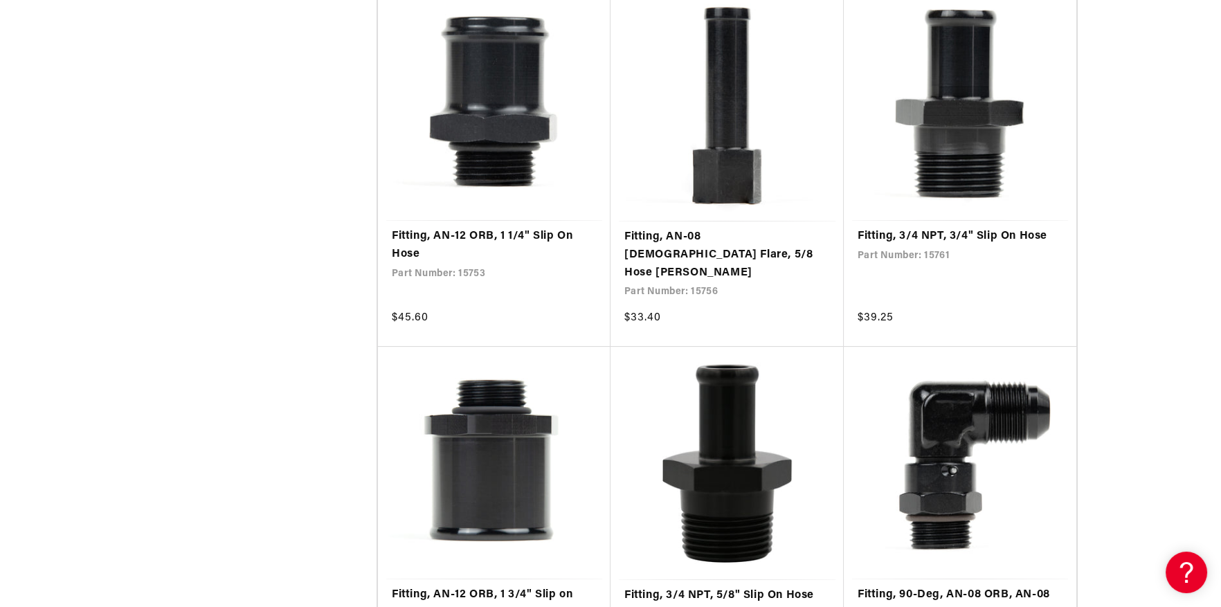
scroll to position [12110, 0]
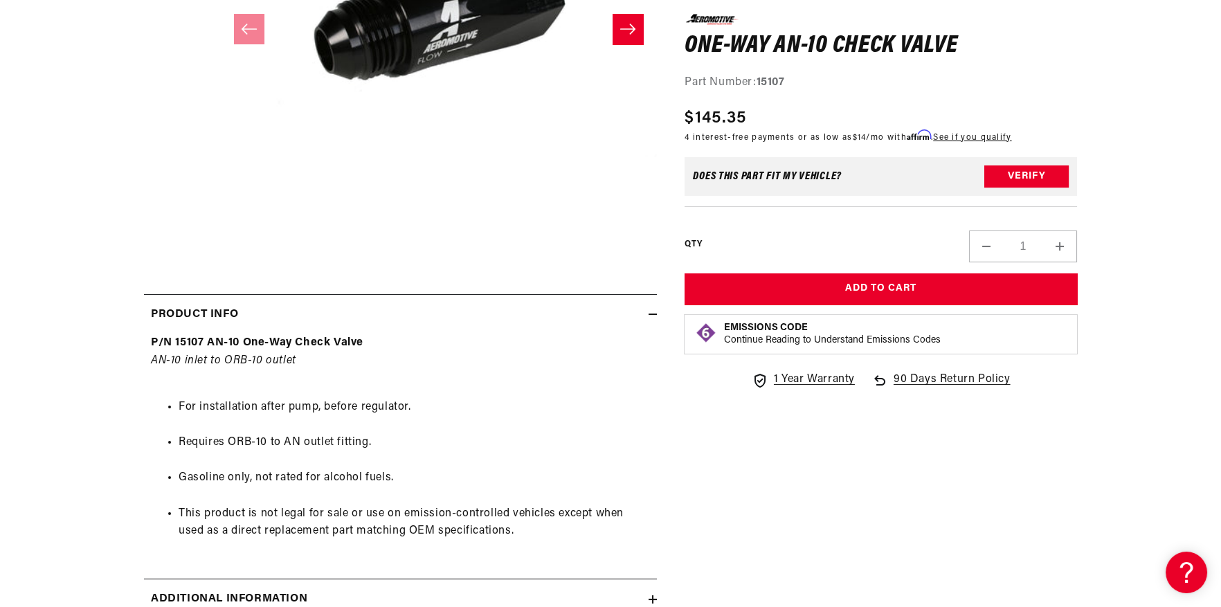
scroll to position [415, 0]
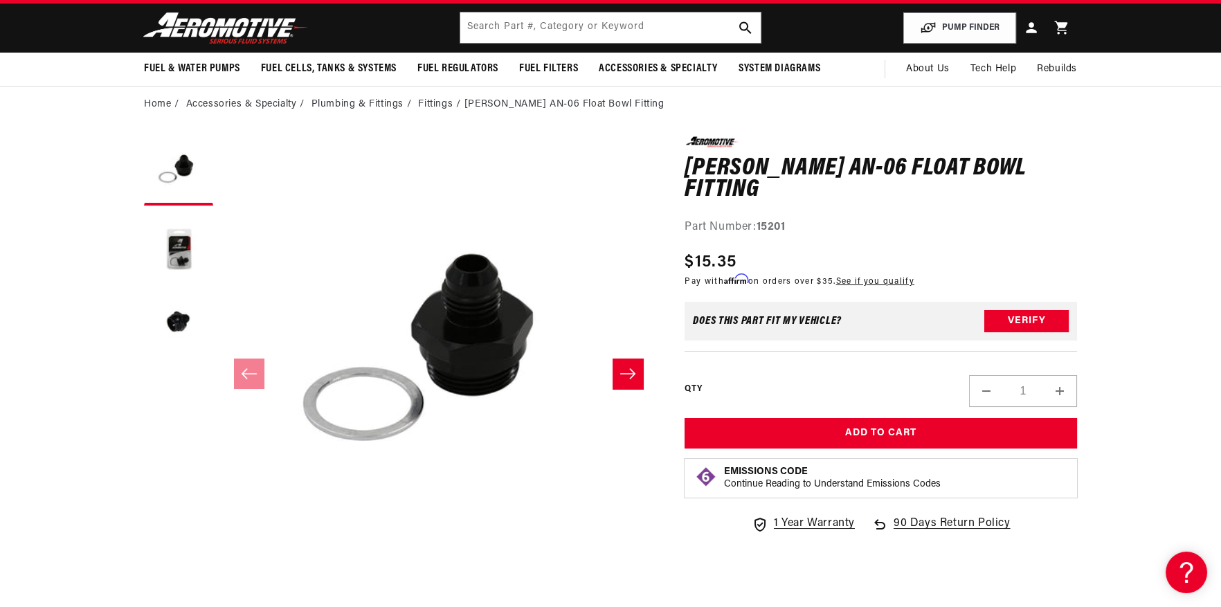
scroll to position [69, 0]
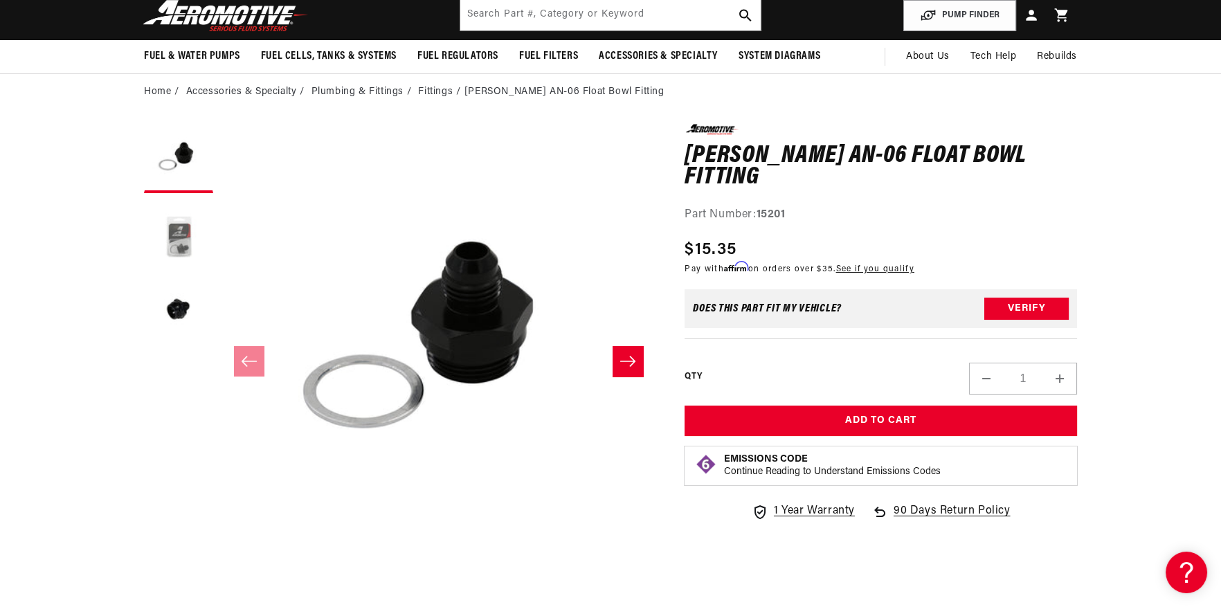
click at [175, 246] on button "Load image 2 in gallery view" at bounding box center [178, 234] width 69 height 69
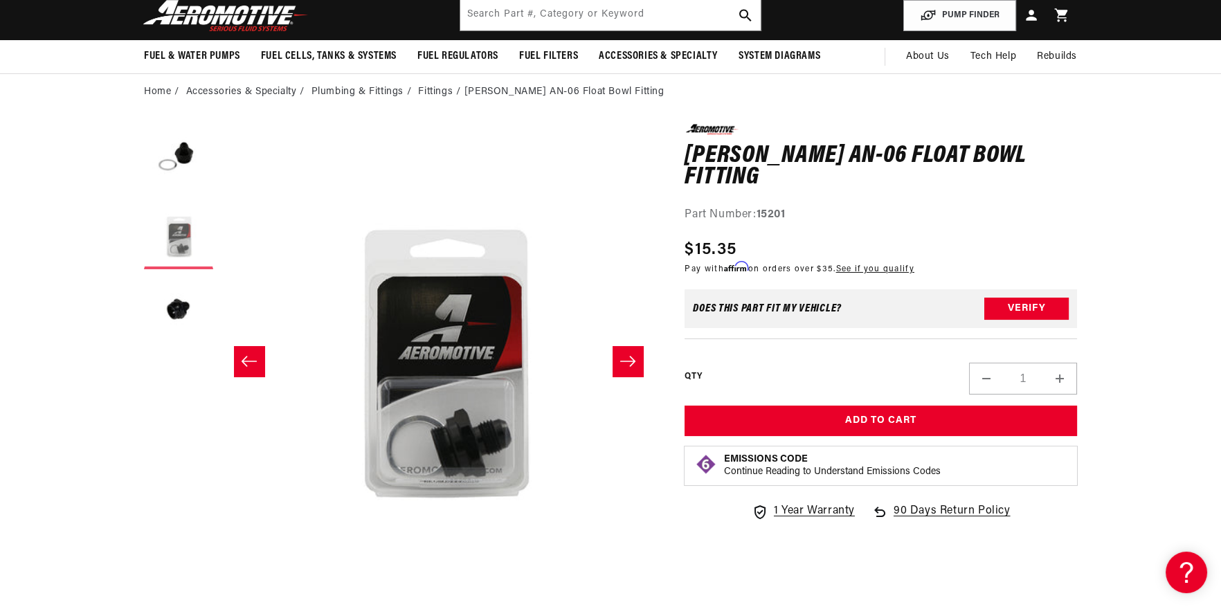
scroll to position [0, 437]
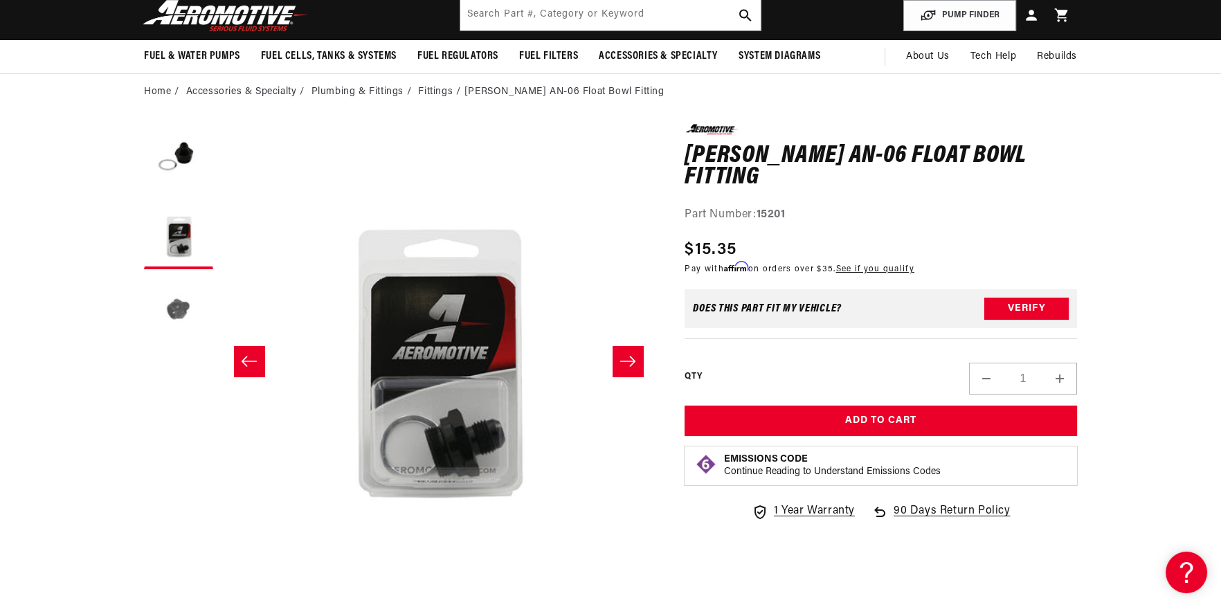
click at [188, 318] on button "Load image 3 in gallery view" at bounding box center [178, 310] width 69 height 69
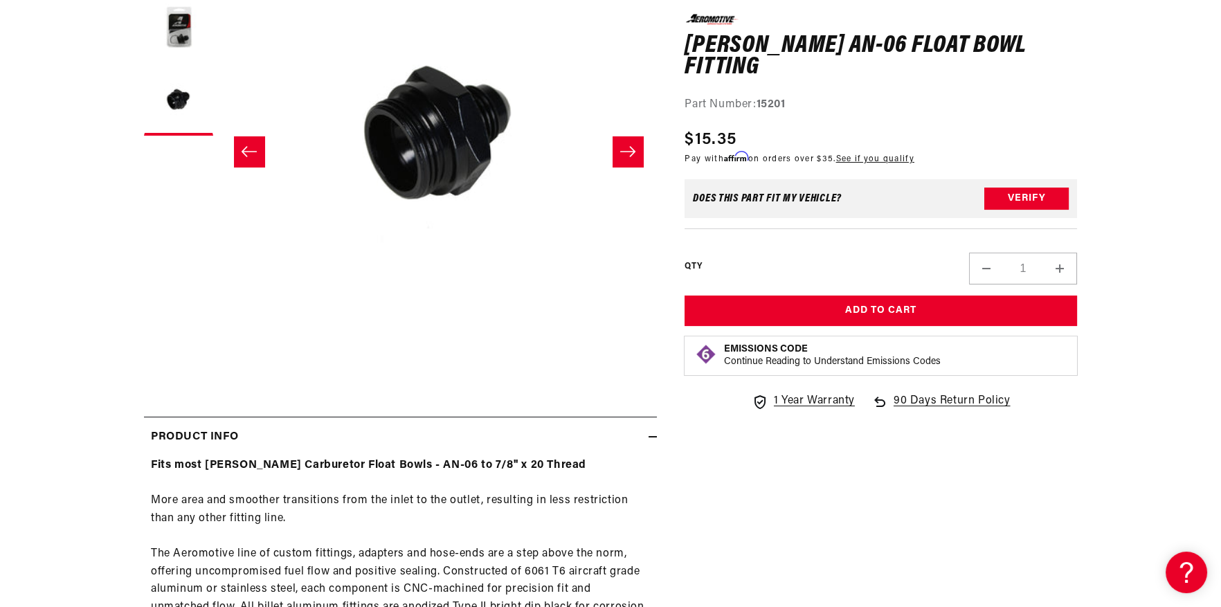
scroll to position [276, 0]
